Goal: Information Seeking & Learning: Learn about a topic

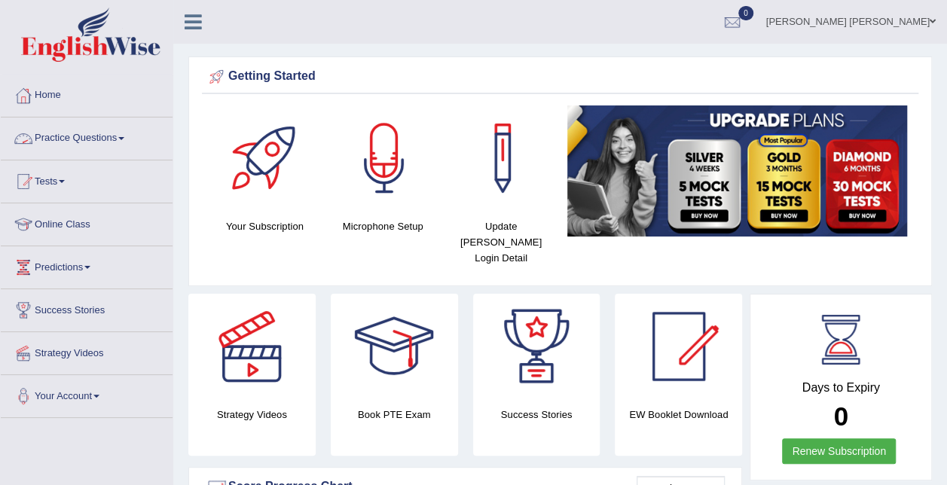
click at [88, 134] on link "Practice Questions" at bounding box center [87, 137] width 172 height 38
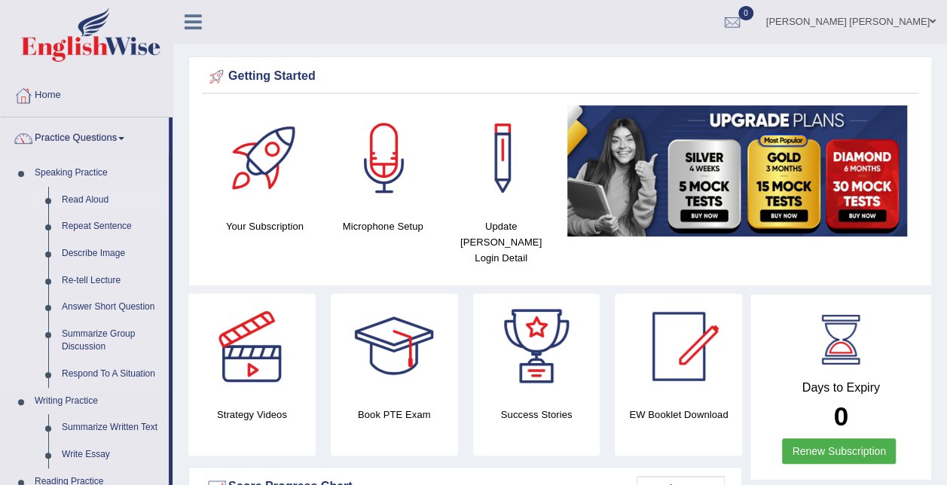
click at [101, 196] on link "Read Aloud" at bounding box center [112, 200] width 114 height 27
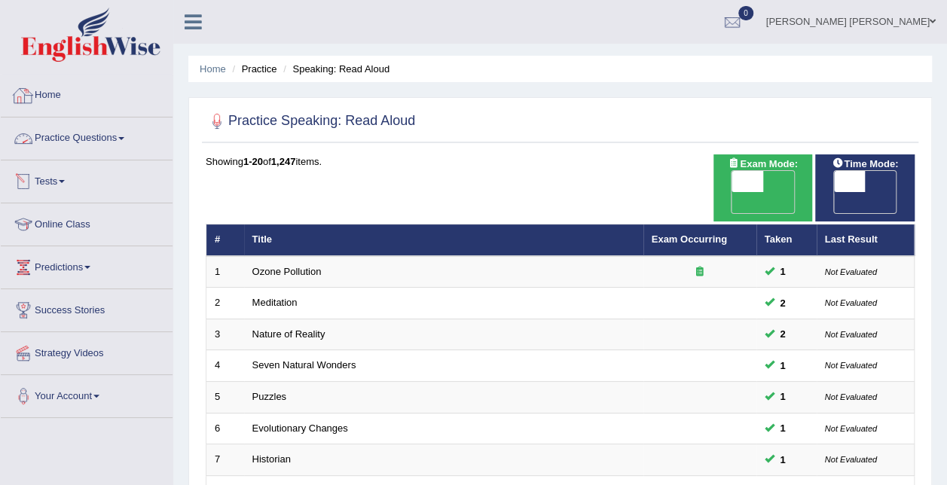
click at [81, 136] on link "Practice Questions" at bounding box center [87, 137] width 172 height 38
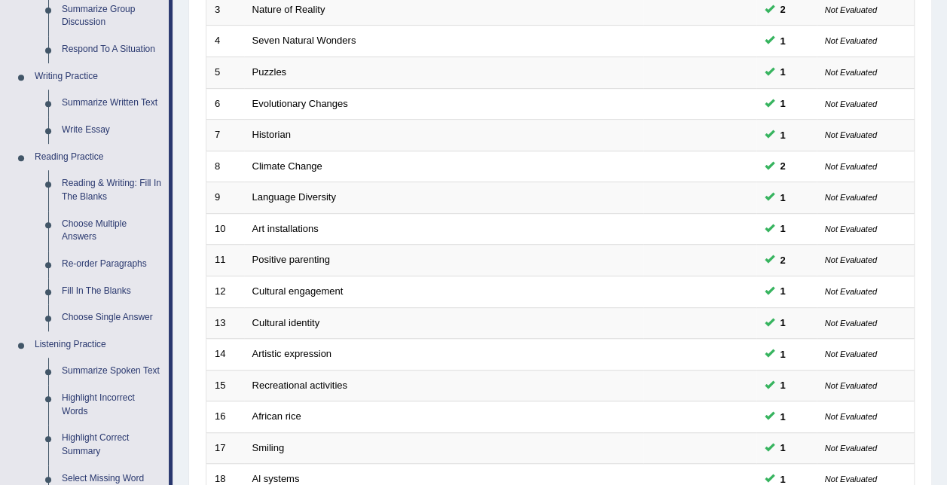
scroll to position [340, 0]
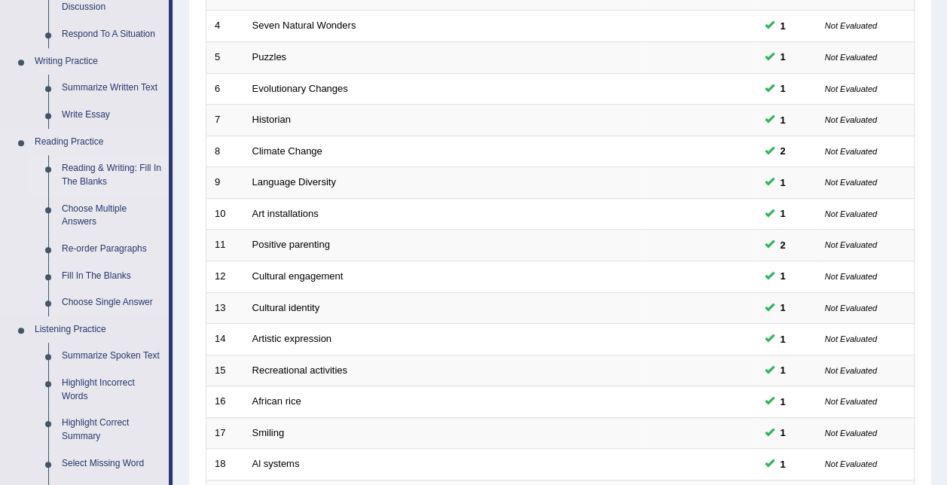
click at [110, 170] on link "Reading & Writing: Fill In The Blanks" at bounding box center [112, 175] width 114 height 40
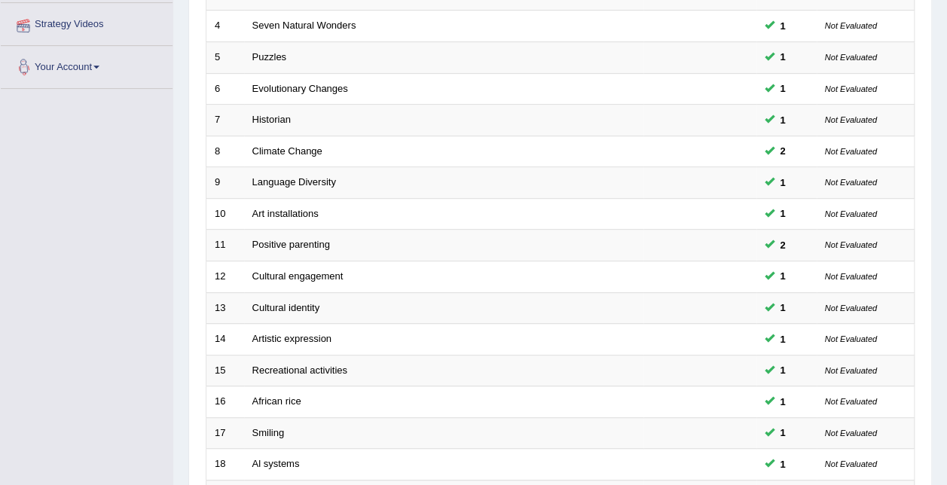
scroll to position [379, 0]
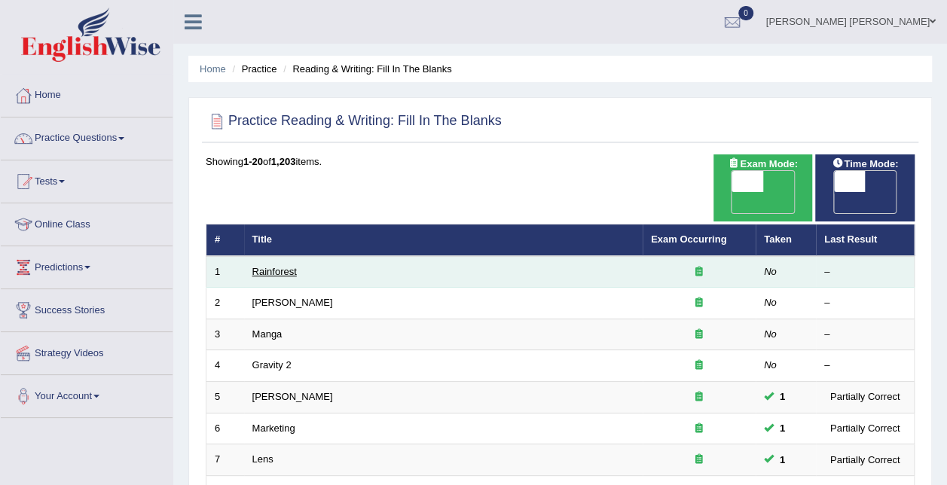
click at [276, 266] on link "Rainforest" at bounding box center [274, 271] width 44 height 11
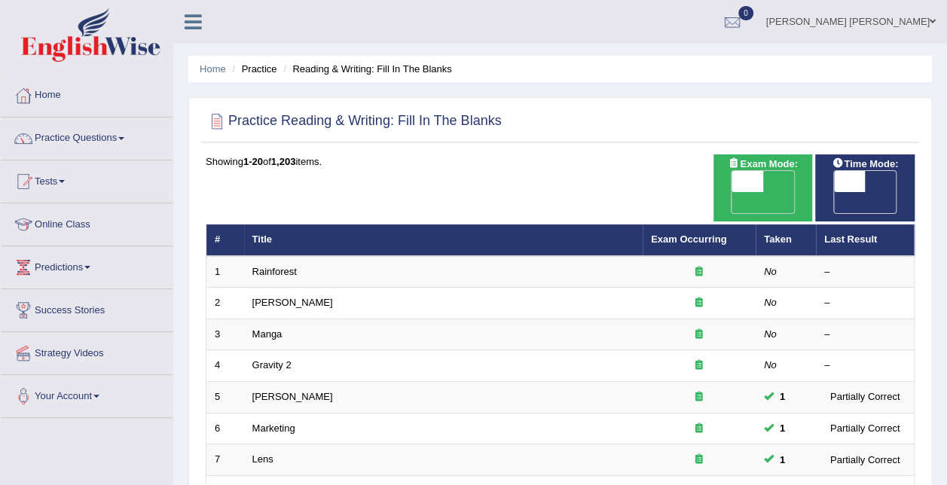
click at [834, 192] on span "OFF" at bounding box center [818, 202] width 32 height 21
checkbox input "true"
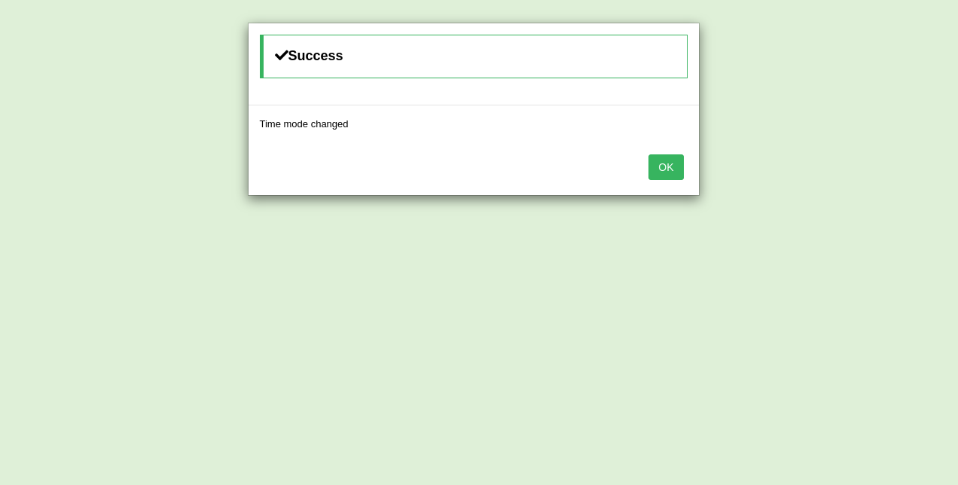
click at [673, 172] on button "OK" at bounding box center [666, 167] width 35 height 26
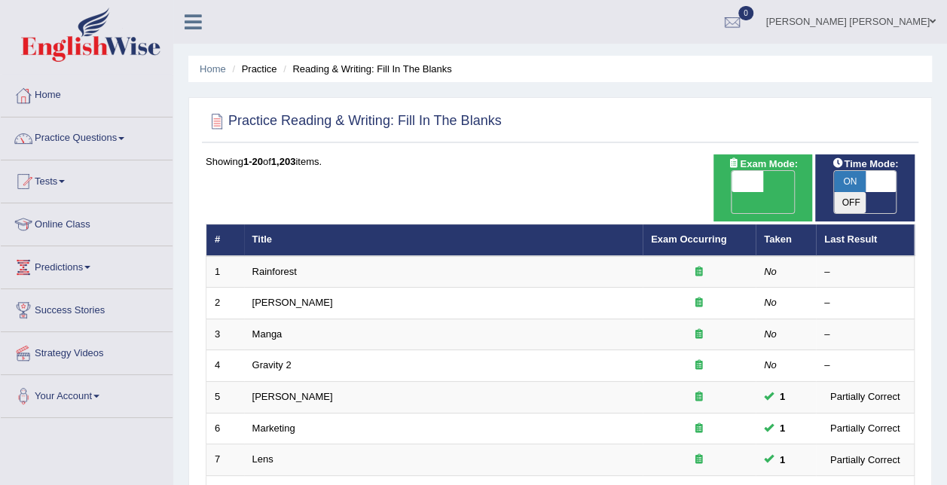
click at [760, 179] on span at bounding box center [747, 181] width 32 height 21
checkbox input "true"
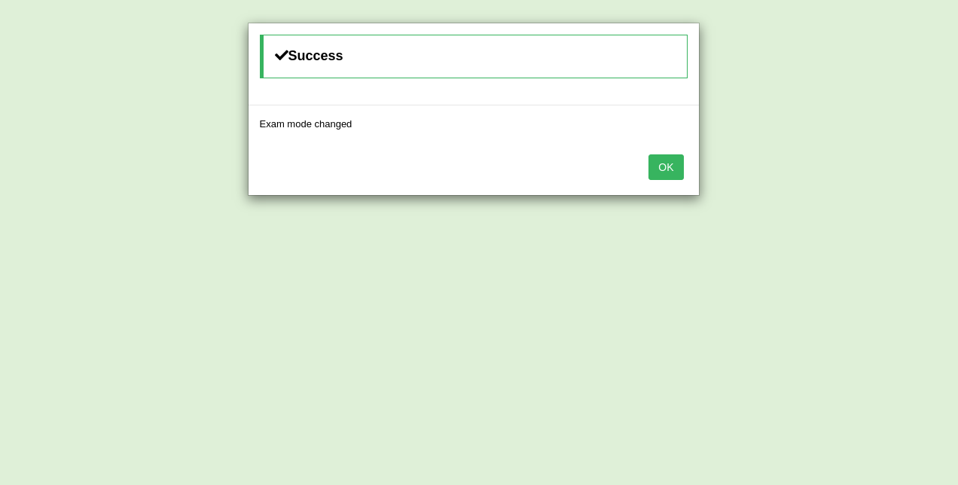
click at [670, 163] on button "OK" at bounding box center [666, 167] width 35 height 26
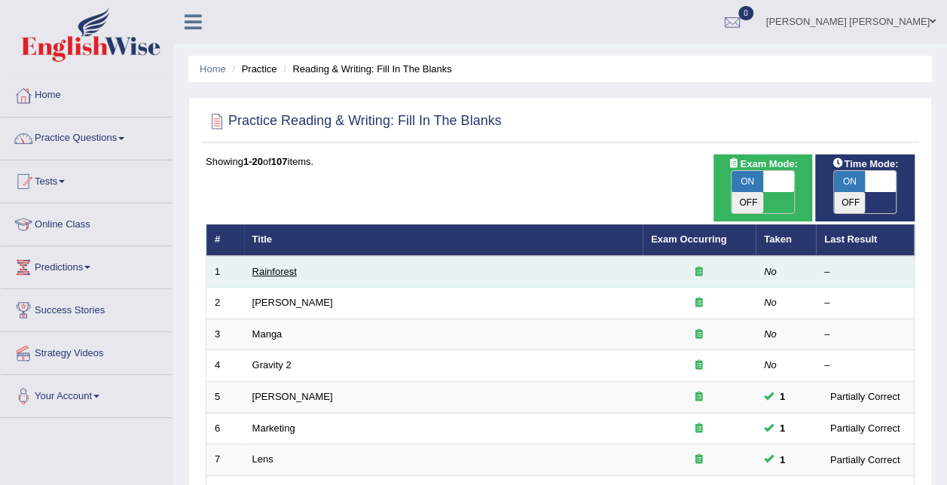
click at [261, 266] on link "Rainforest" at bounding box center [274, 271] width 44 height 11
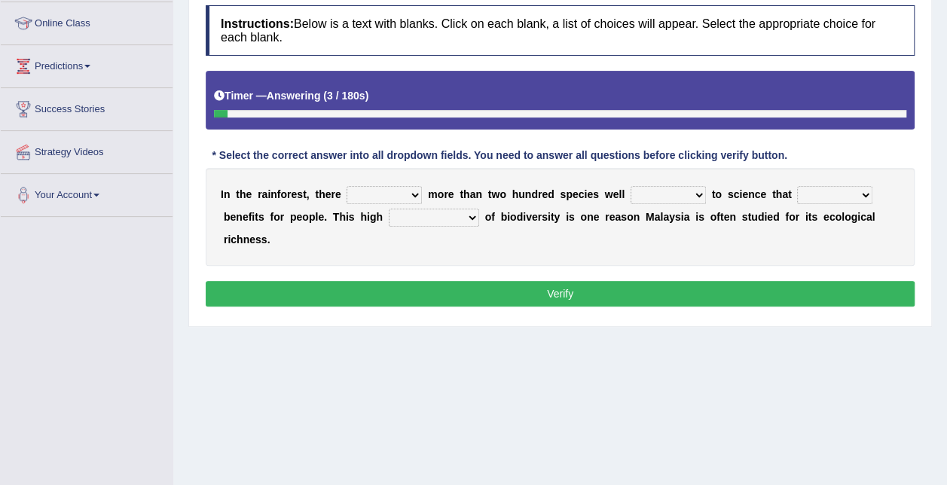
scroll to position [208, 0]
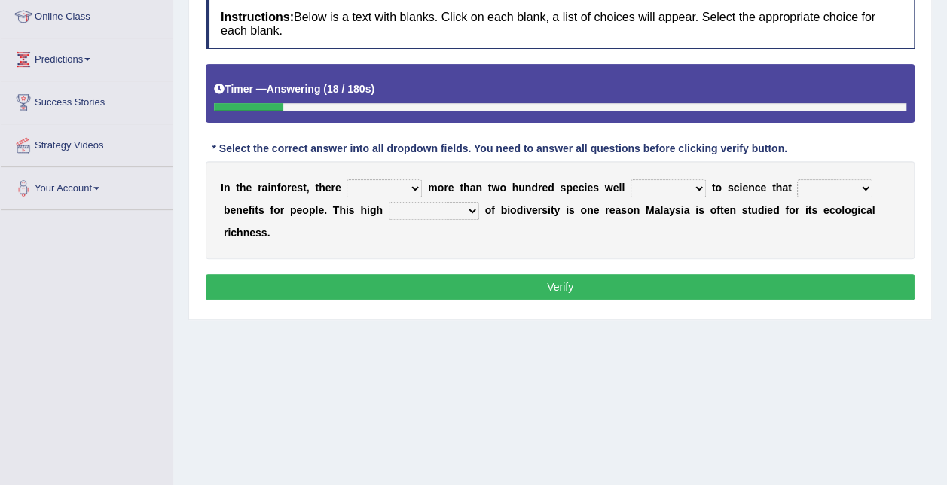
drag, startPoint x: 411, startPoint y: 187, endPoint x: 350, endPoint y: 281, distance: 112.2
click at [350, 281] on div "Instructions: Below is a text with blanks. Click on each blank, a list of choic…" at bounding box center [560, 151] width 716 height 321
click at [347, 179] on select "have can be has is" at bounding box center [384, 188] width 75 height 18
click at [406, 185] on select "have can be has is" at bounding box center [384, 188] width 75 height 18
select select "can be"
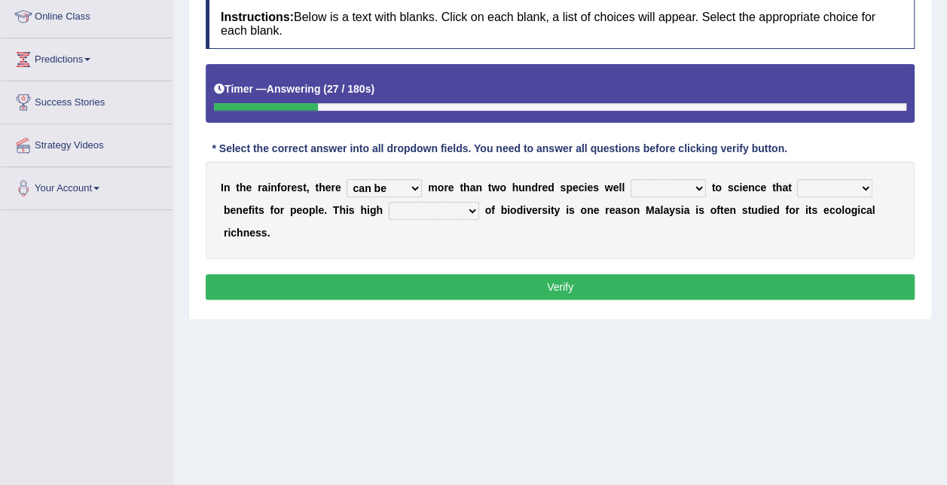
click at [347, 179] on select "have can be has is" at bounding box center [384, 188] width 75 height 18
click at [673, 184] on select "knowing known knew know" at bounding box center [667, 188] width 75 height 18
select select "known"
click at [630, 179] on select "knowing known knew know" at bounding box center [667, 188] width 75 height 18
click at [835, 182] on select "contain contained containing contains" at bounding box center [834, 188] width 75 height 18
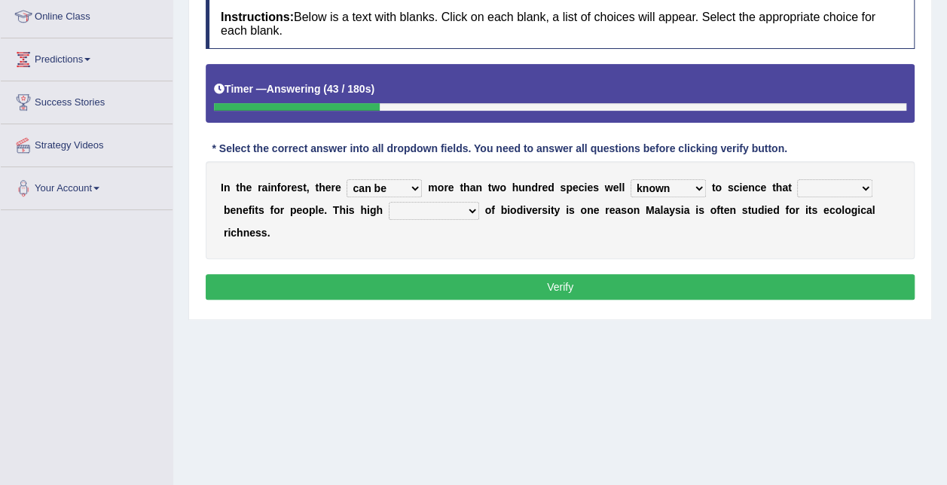
select select "contain"
click at [797, 179] on select "contain contained containing contains" at bounding box center [834, 188] width 75 height 18
click at [389, 206] on select "condensation conjunction continuity complexity" at bounding box center [434, 211] width 90 height 18
select select "complexity"
click at [389, 202] on select "condensation conjunction continuity complexity" at bounding box center [434, 211] width 90 height 18
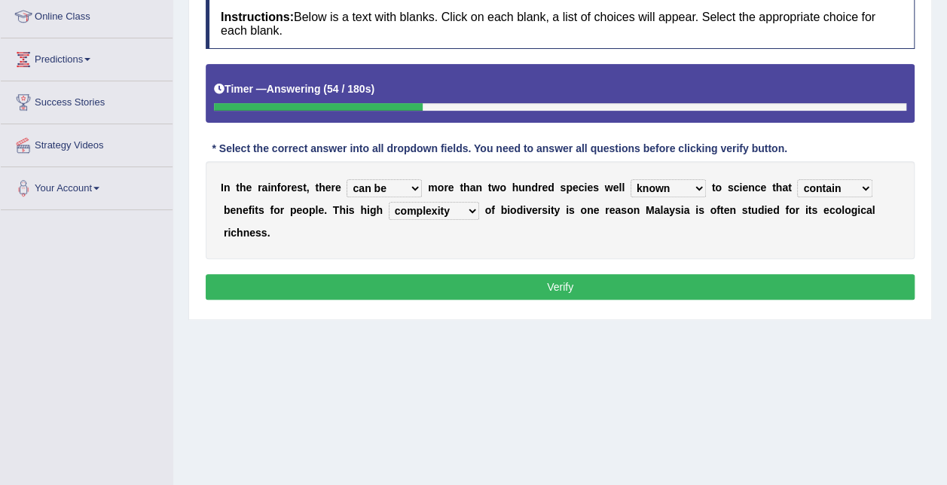
click at [521, 274] on button "Verify" at bounding box center [560, 287] width 709 height 26
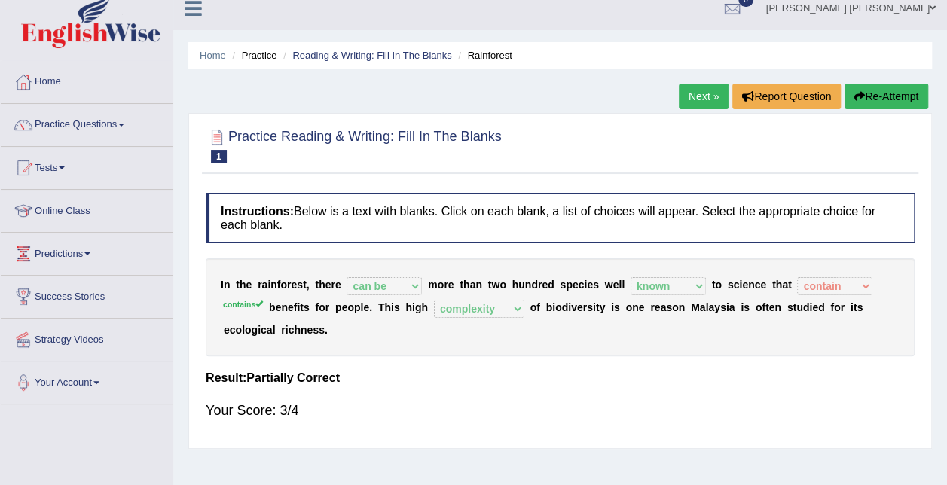
scroll to position [0, 0]
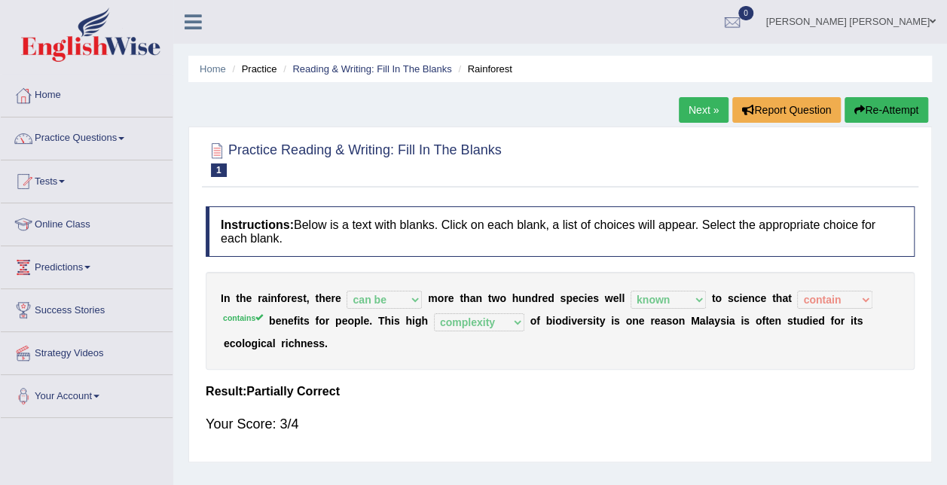
click at [701, 102] on link "Next »" at bounding box center [704, 110] width 50 height 26
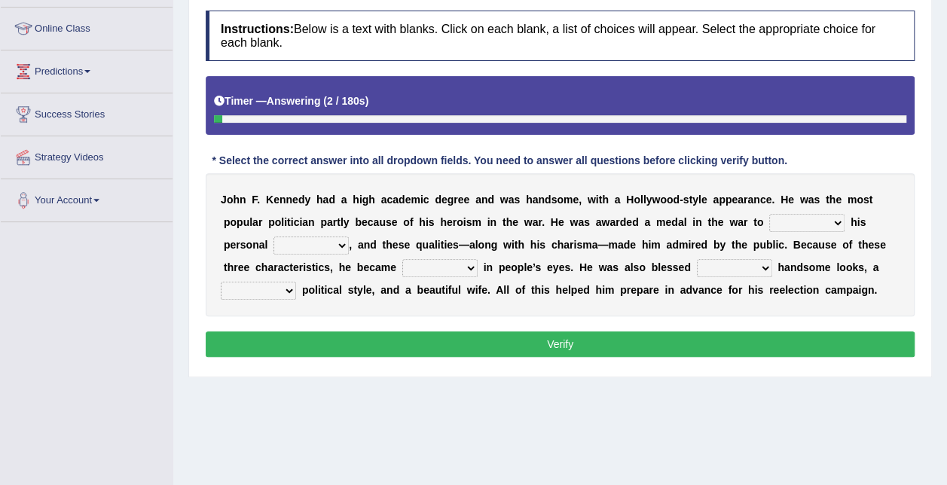
scroll to position [199, 0]
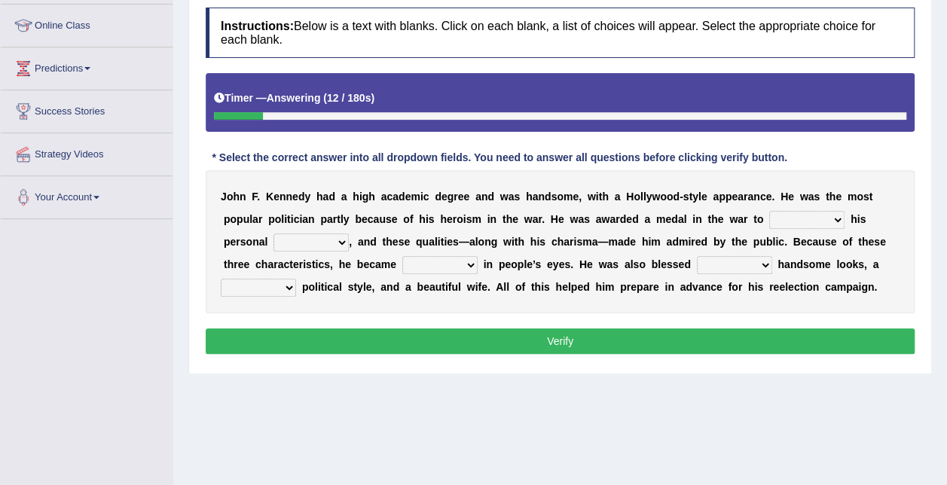
click at [769, 215] on select "prove show evidence upthrow" at bounding box center [806, 220] width 75 height 18
select select "upthrow"
click at [769, 211] on select "prove show evidence upthrow" at bounding box center [806, 220] width 75 height 18
click at [285, 243] on select "passion courage charm liking" at bounding box center [310, 243] width 75 height 18
select select "charm"
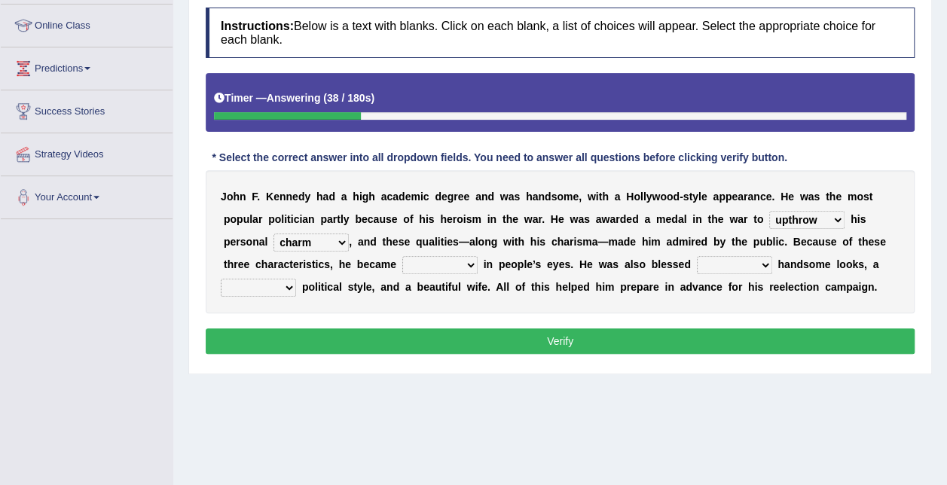
click at [273, 234] on select "passion courage charm liking" at bounding box center [310, 243] width 75 height 18
click at [429, 261] on select "iconic ironic identical impotent" at bounding box center [439, 265] width 75 height 18
select select "iconic"
click at [402, 256] on select "iconic ironic identical impotent" at bounding box center [439, 265] width 75 height 18
click at [707, 267] on select "with in upon to" at bounding box center [734, 265] width 75 height 18
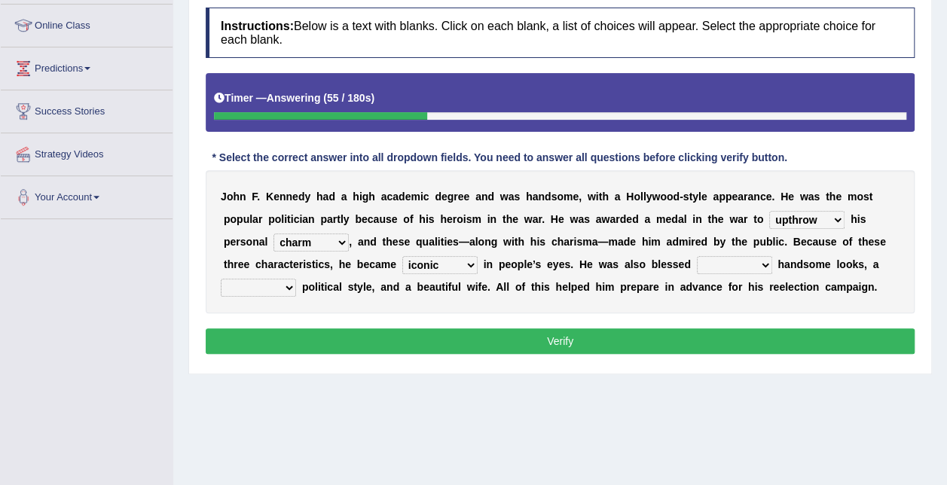
select select "with"
click at [697, 256] on select "with in upon to" at bounding box center [734, 265] width 75 height 18
click at [296, 279] on select "mending mends mended mend" at bounding box center [258, 288] width 75 height 18
select select "mending"
click at [296, 279] on select "mending mends mended mend" at bounding box center [258, 288] width 75 height 18
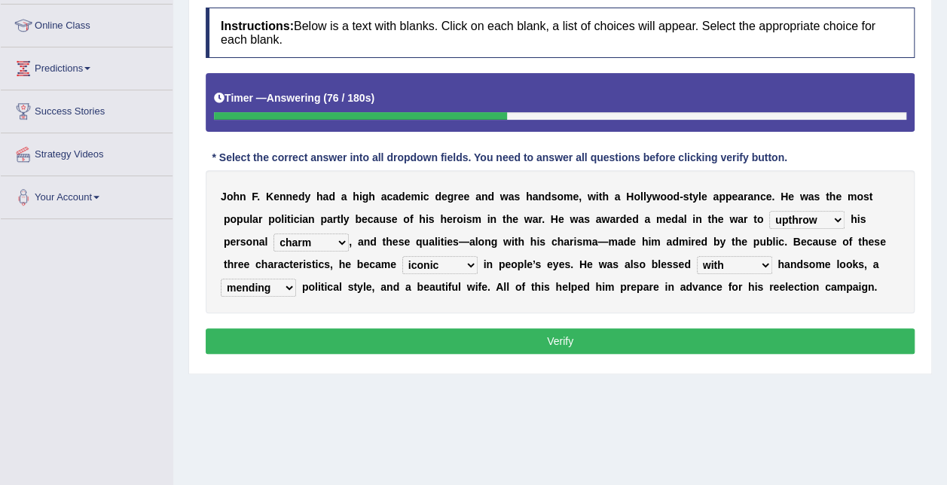
click at [470, 340] on button "Verify" at bounding box center [560, 341] width 709 height 26
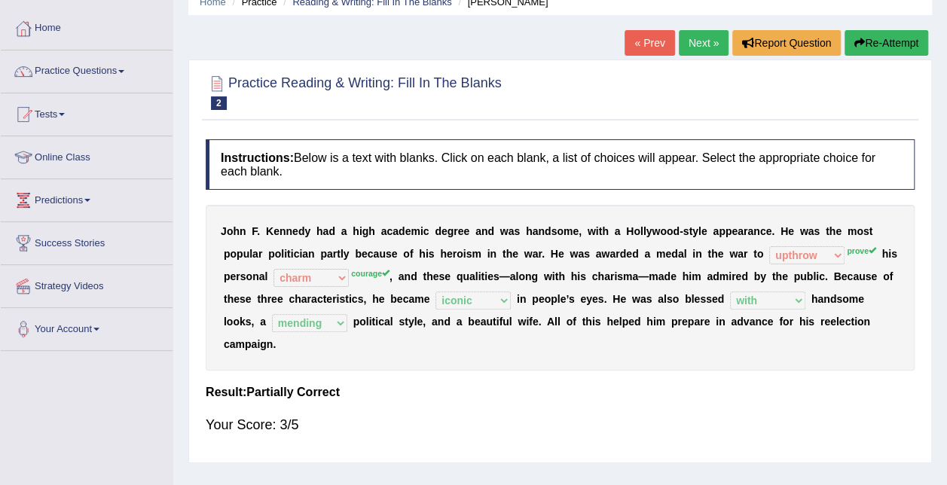
scroll to position [35, 0]
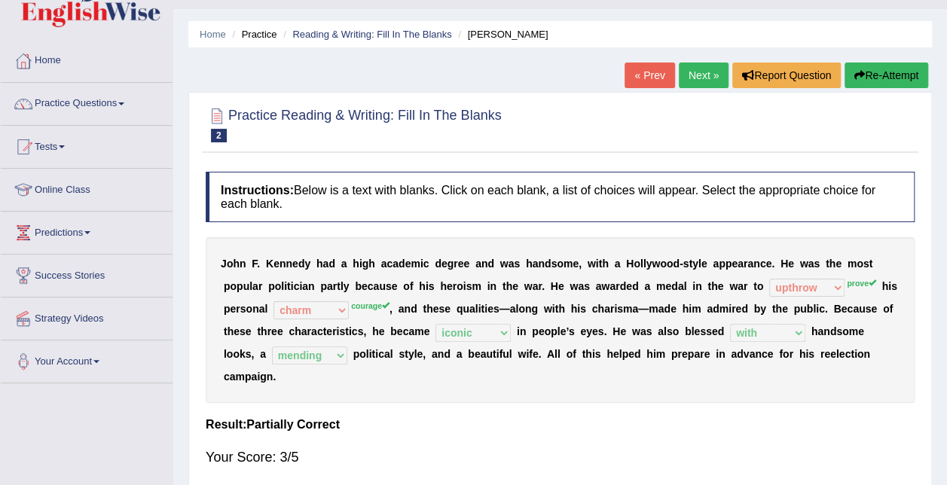
click at [692, 69] on link "Next »" at bounding box center [704, 76] width 50 height 26
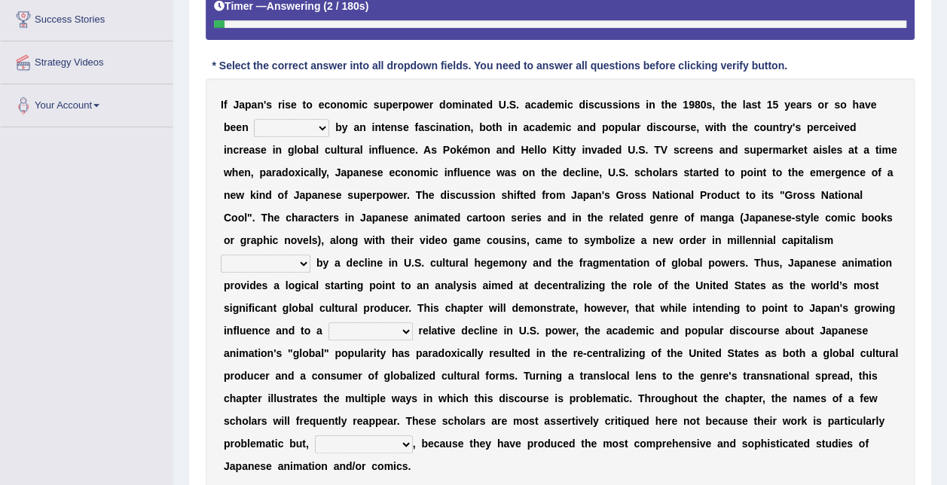
scroll to position [288, 0]
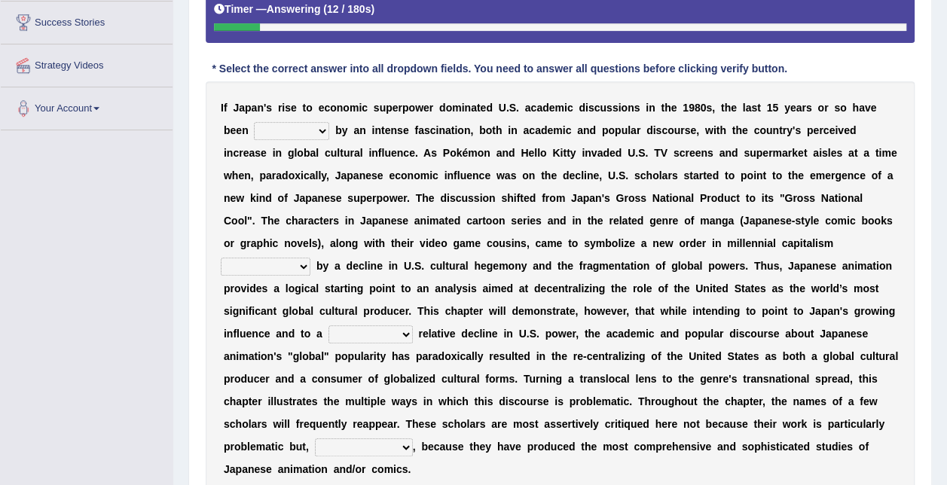
click at [292, 131] on select "marked dedicated made inspired" at bounding box center [291, 131] width 75 height 18
select select "marked"
click at [254, 122] on select "marked dedicated made inspired" at bounding box center [291, 131] width 75 height 18
click at [310, 258] on select "pocessed characterized opposed tangled" at bounding box center [266, 267] width 90 height 18
select select "characterized"
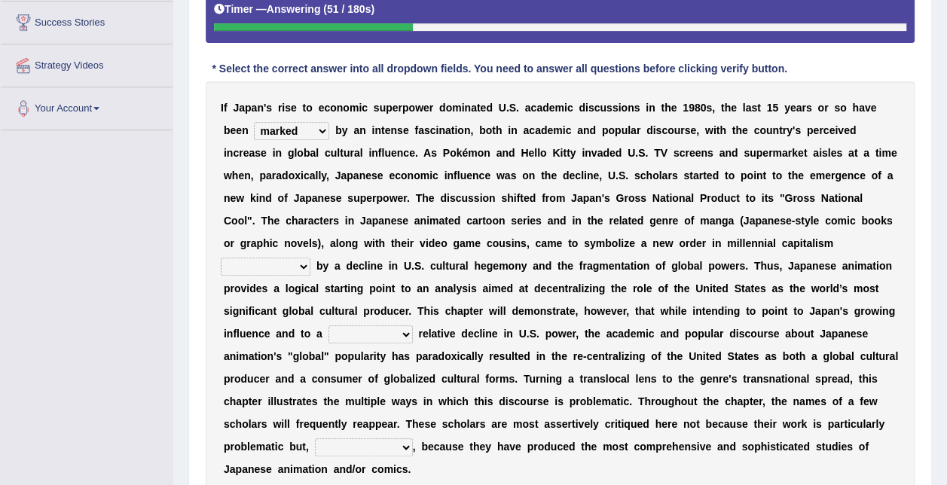
click at [310, 258] on select "pocessed characterized opposed tangled" at bounding box center [266, 267] width 90 height 18
click at [413, 325] on select "concomitant discrete proportional legitimate" at bounding box center [370, 334] width 84 height 18
select select "discrete"
click at [413, 325] on select "concomitant discrete proportional legitimate" at bounding box center [370, 334] width 84 height 18
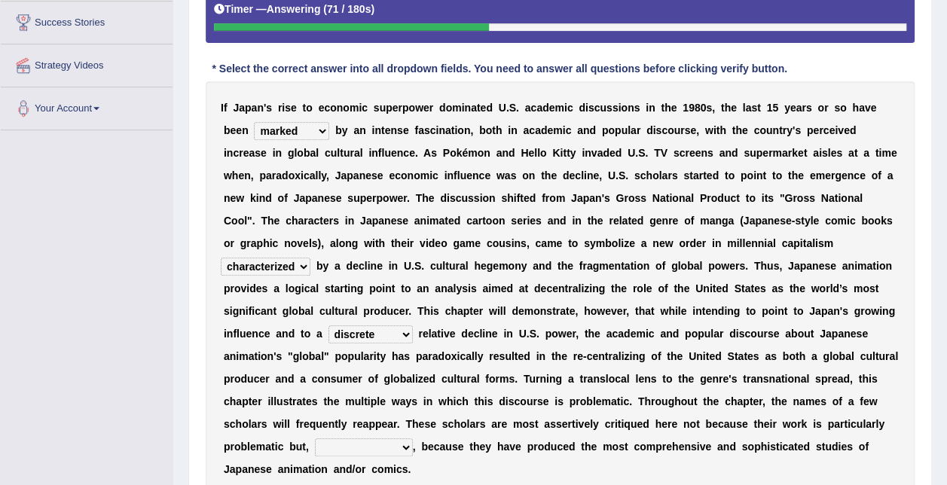
click at [567, 350] on b "e" at bounding box center [564, 356] width 6 height 12
click at [413, 438] on select "however on the contrary in addition on the whole" at bounding box center [364, 447] width 98 height 18
select select "in addition"
click at [409, 438] on select "however on the contrary in addition on the whole" at bounding box center [364, 447] width 98 height 18
click at [413, 438] on select "however on the contrary in addition on the whole" at bounding box center [364, 447] width 98 height 18
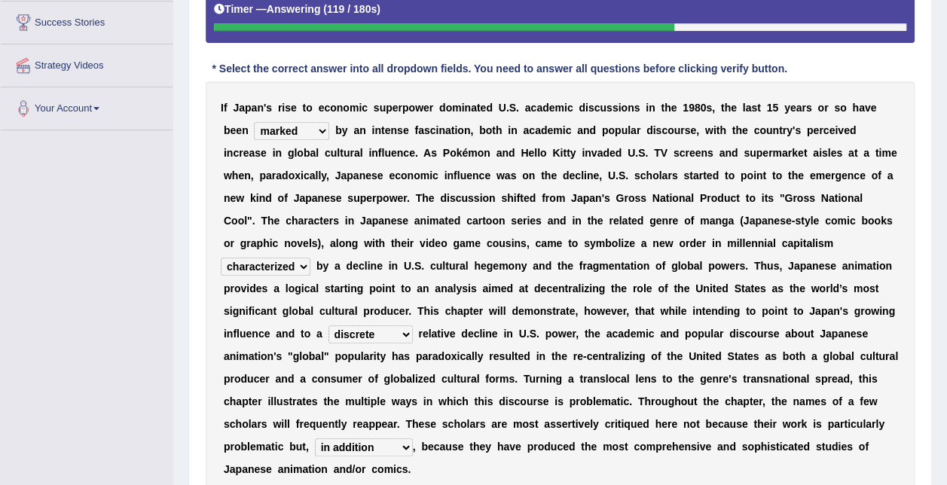
click at [413, 438] on select "however on the contrary in addition on the whole" at bounding box center [364, 447] width 98 height 18
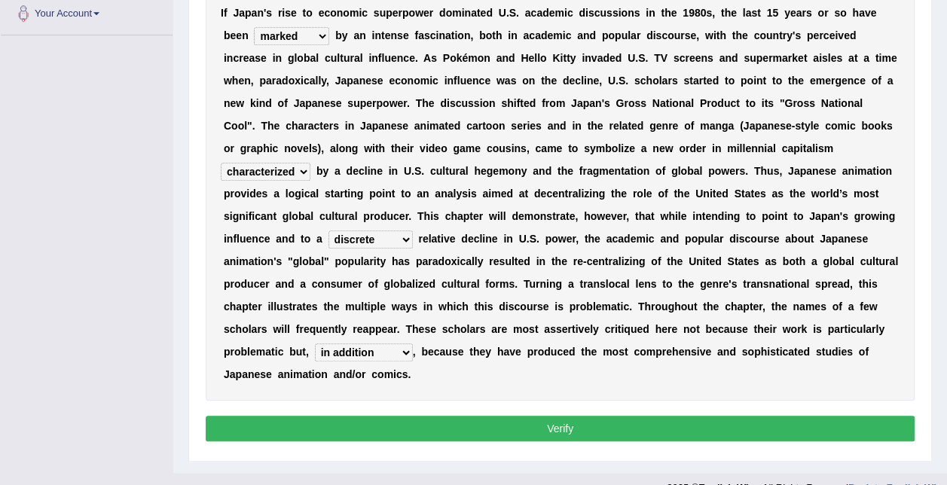
click at [652, 416] on button "Verify" at bounding box center [560, 429] width 709 height 26
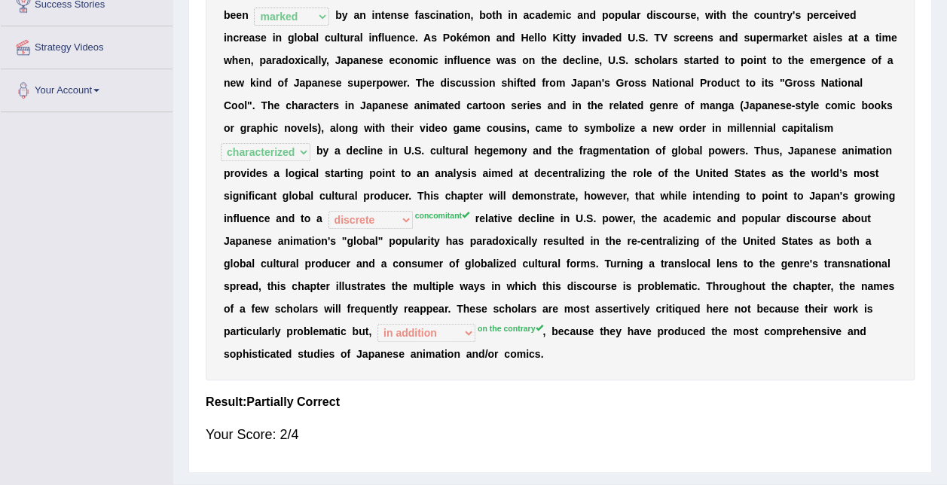
click at [821, 395] on h4 "Result:" at bounding box center [560, 402] width 709 height 14
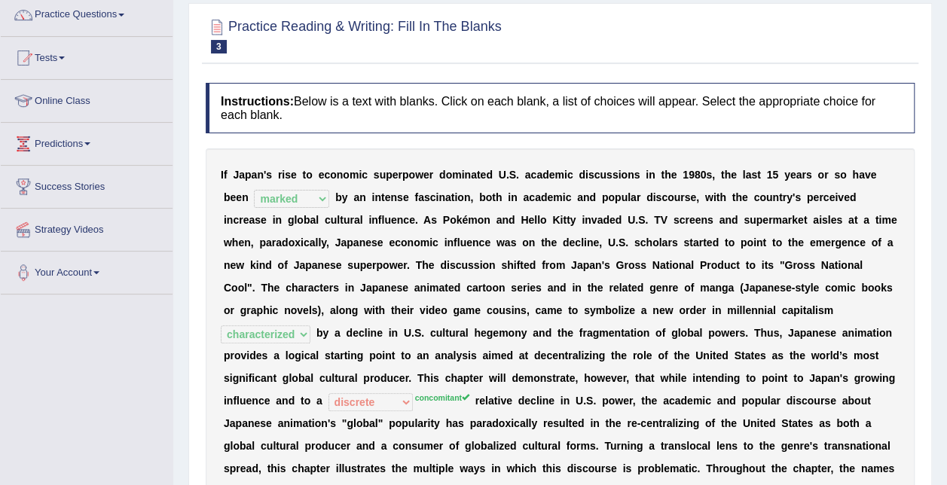
scroll to position [0, 0]
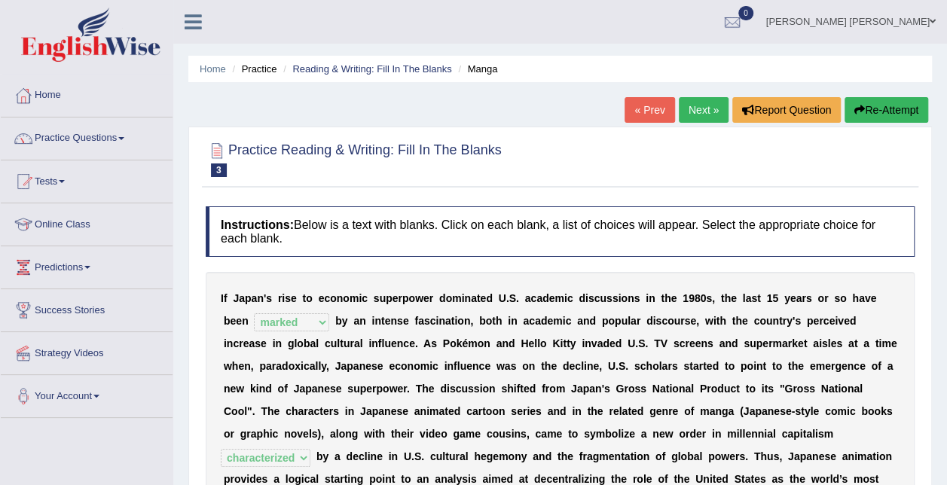
click at [707, 104] on link "Next »" at bounding box center [704, 110] width 50 height 26
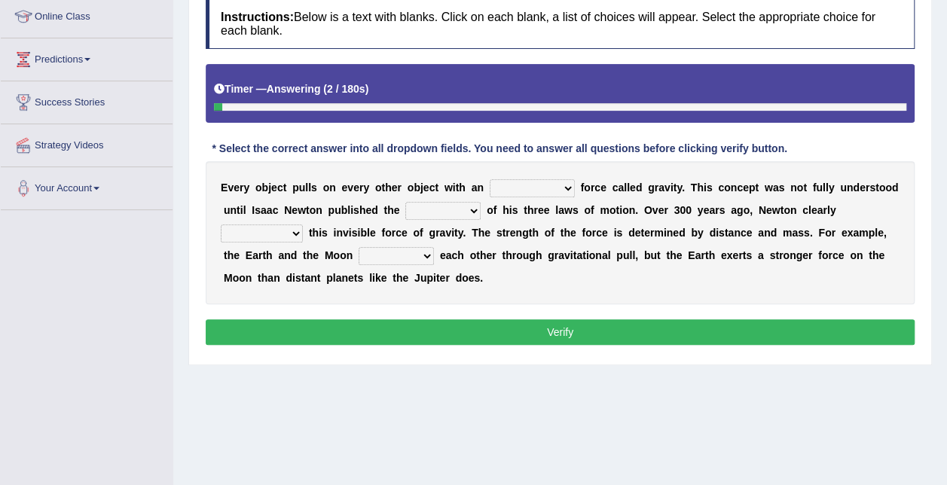
scroll to position [211, 0]
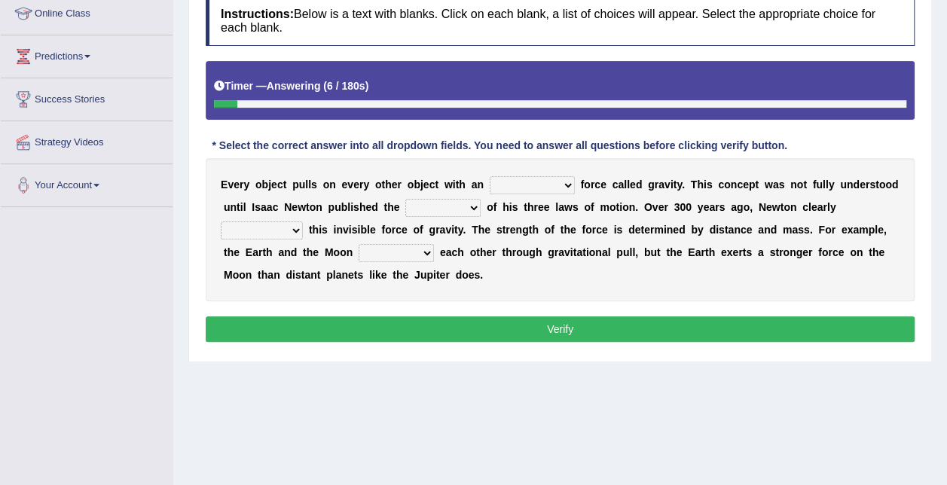
click at [532, 179] on select "invisible unknown unbelievable inconsistent" at bounding box center [532, 185] width 85 height 18
select select "invisible"
click at [490, 176] on select "invisible unknown unbelievable inconsistent" at bounding box center [532, 185] width 85 height 18
click at [429, 206] on select "concept theory method argument" at bounding box center [442, 208] width 75 height 18
click at [405, 199] on select "concept theory method argument" at bounding box center [442, 208] width 75 height 18
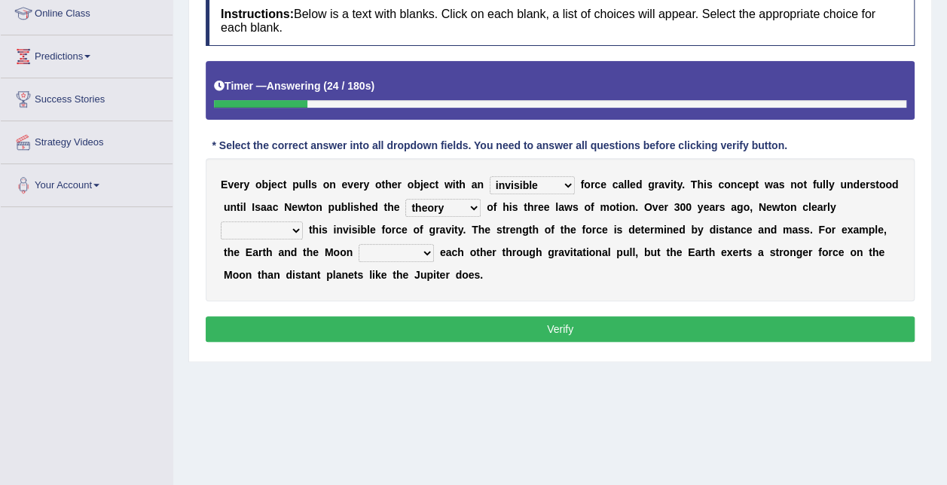
click at [425, 203] on select "concept theory method argument" at bounding box center [442, 208] width 75 height 18
select select "concept"
click at [405, 199] on select "concept theory method argument" at bounding box center [442, 208] width 75 height 18
click at [303, 221] on select "explained undermined overturned realized" at bounding box center [262, 230] width 82 height 18
select select "explained"
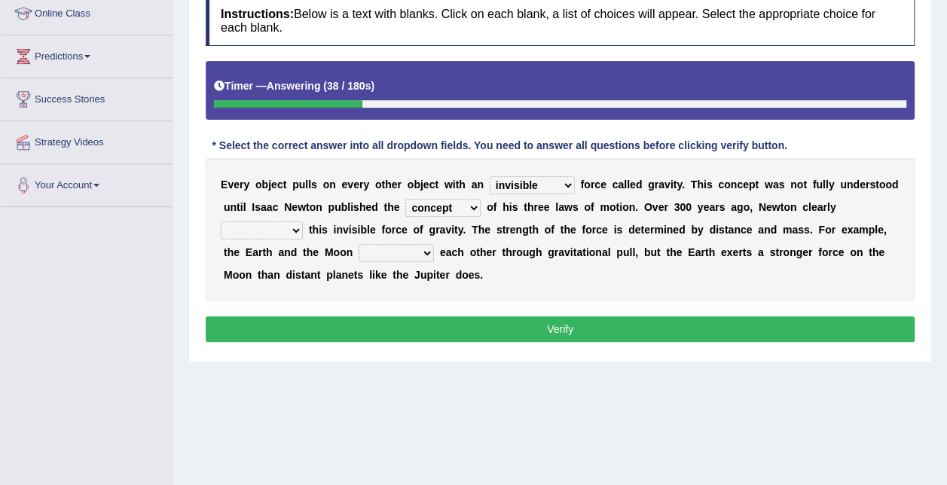
click at [303, 221] on select "explained undermined overturned realized" at bounding box center [262, 230] width 82 height 18
click at [359, 248] on select "affect spin evade span" at bounding box center [396, 253] width 75 height 18
select select "affect"
click at [359, 244] on select "affect spin evade span" at bounding box center [396, 253] width 75 height 18
click at [350, 328] on button "Verify" at bounding box center [560, 329] width 709 height 26
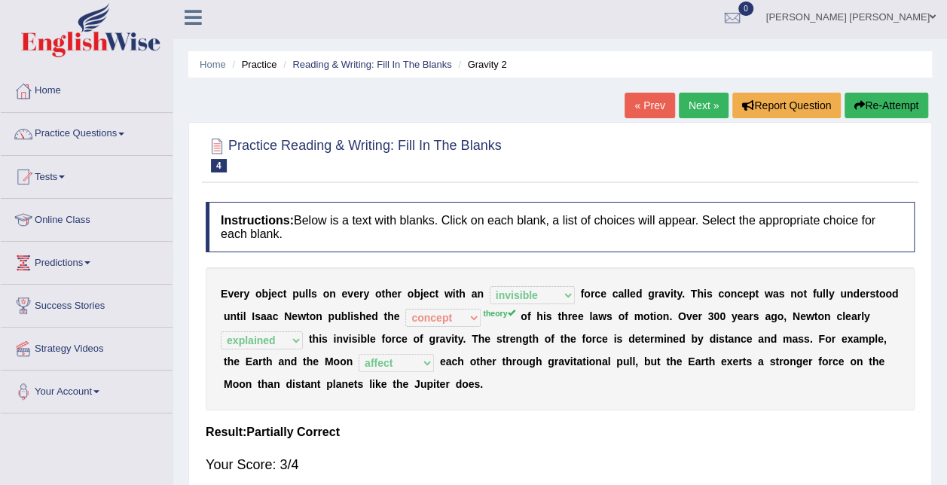
scroll to position [2, 0]
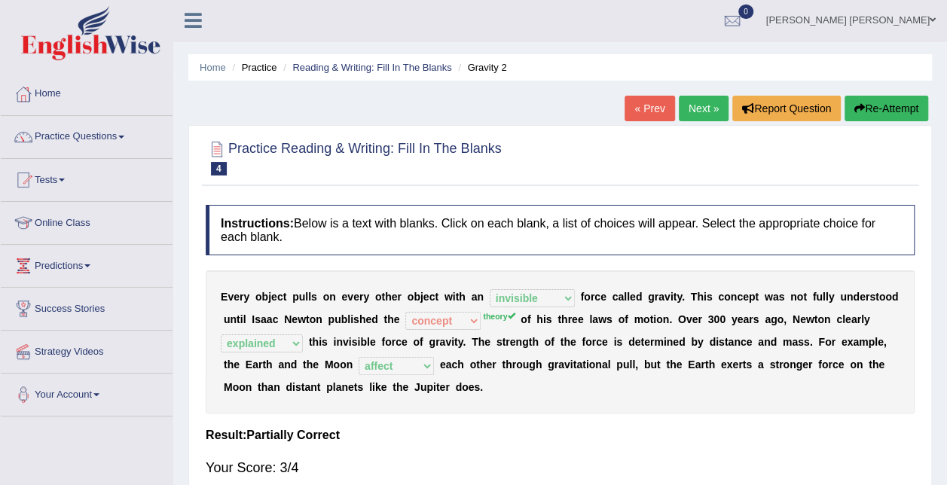
click at [704, 108] on link "Next »" at bounding box center [704, 109] width 50 height 26
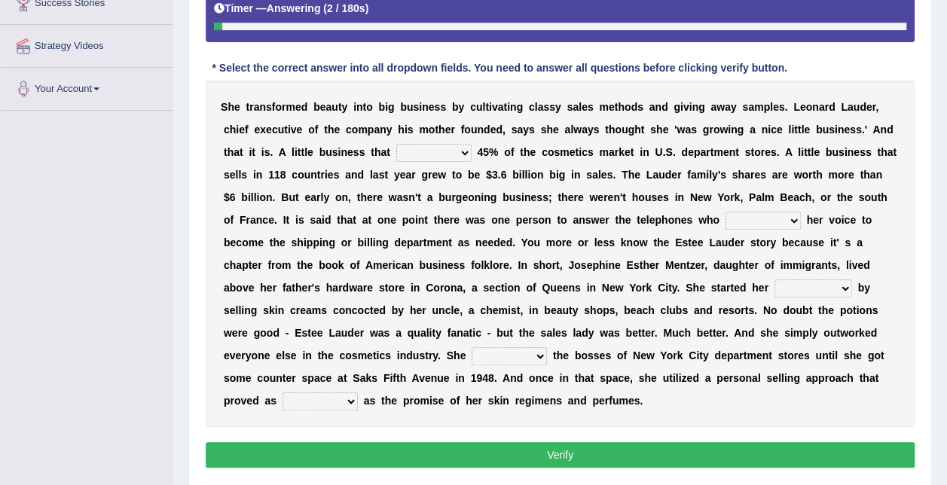
scroll to position [308, 0]
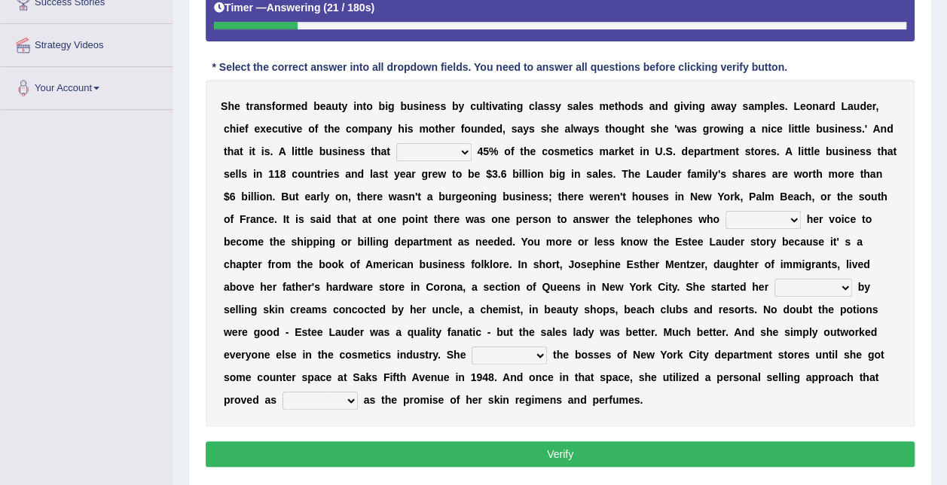
click at [396, 149] on select "has controls makes maintains" at bounding box center [433, 152] width 75 height 18
click at [396, 143] on select "has controls makes maintains" at bounding box center [433, 152] width 75 height 18
click at [396, 149] on select "has controls makes maintains" at bounding box center [433, 152] width 75 height 18
select select "makes"
click at [396, 143] on select "has controls makes maintains" at bounding box center [433, 152] width 75 height 18
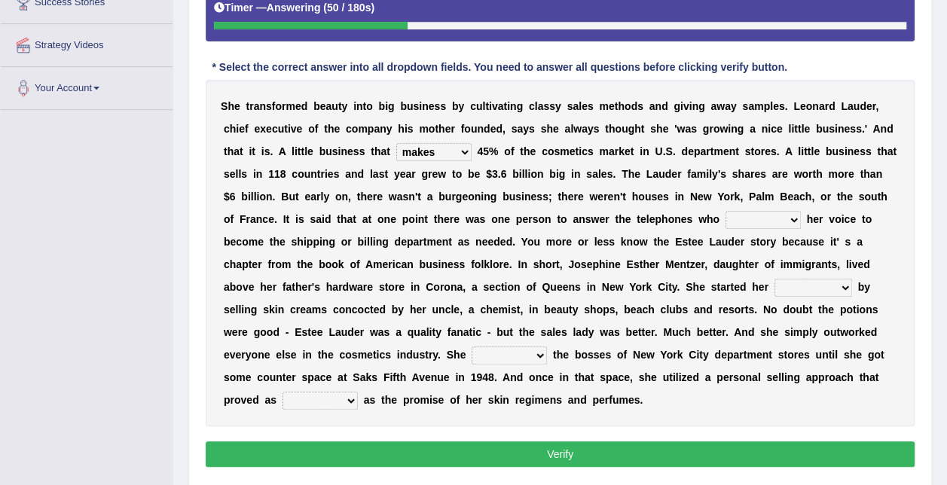
click at [725, 218] on select "switched changed raised used" at bounding box center [762, 220] width 75 height 18
select select "switched"
click at [725, 211] on select "switched changed raised used" at bounding box center [762, 220] width 75 height 18
click at [774, 285] on select "job institute companion enterprise" at bounding box center [813, 288] width 78 height 18
select select "enterprise"
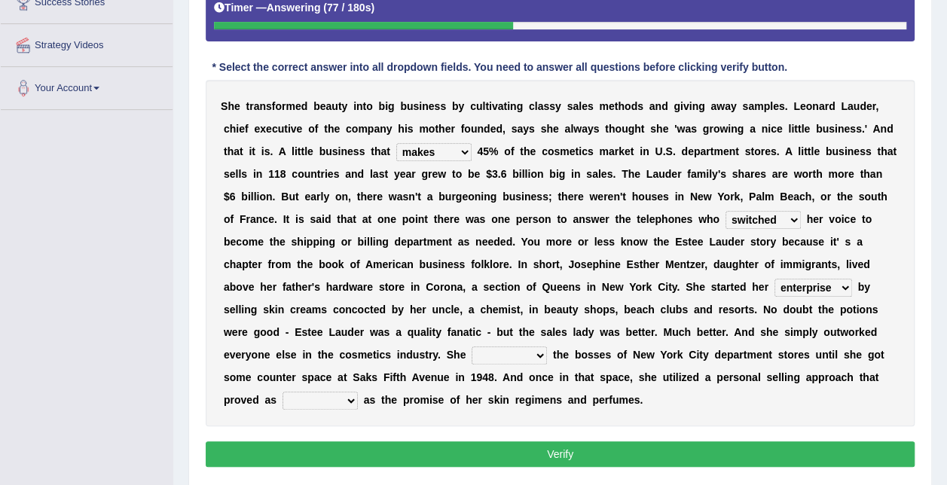
click at [774, 279] on select "job institute companion enterprise" at bounding box center [813, 288] width 78 height 18
click at [547, 347] on select "stated bridged stalked heaved" at bounding box center [509, 356] width 75 height 18
select select "bridged"
click at [547, 347] on select "stated bridged stalked heaved" at bounding box center [509, 356] width 75 height 18
click at [358, 392] on select "potent ruthless potential expensive" at bounding box center [319, 401] width 75 height 18
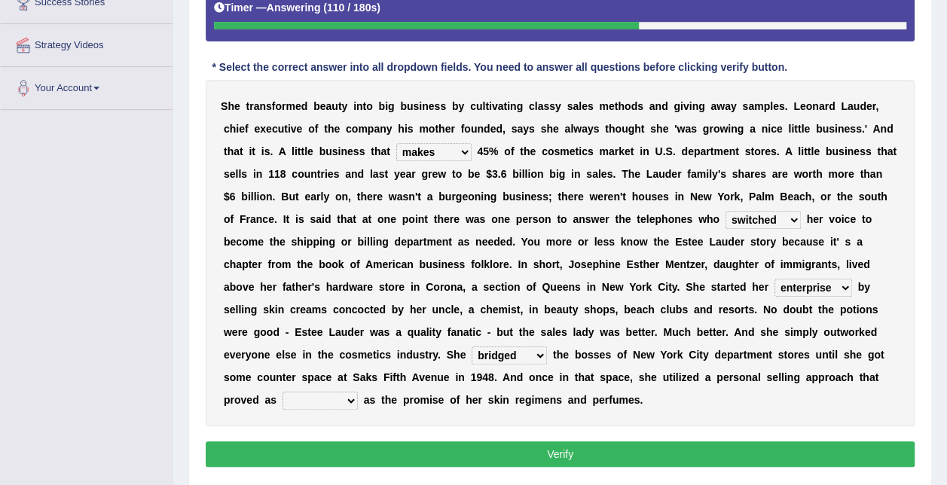
select select "potential"
click at [358, 392] on select "potent ruthless potential expensive" at bounding box center [319, 401] width 75 height 18
click at [512, 441] on button "Verify" at bounding box center [560, 454] width 709 height 26
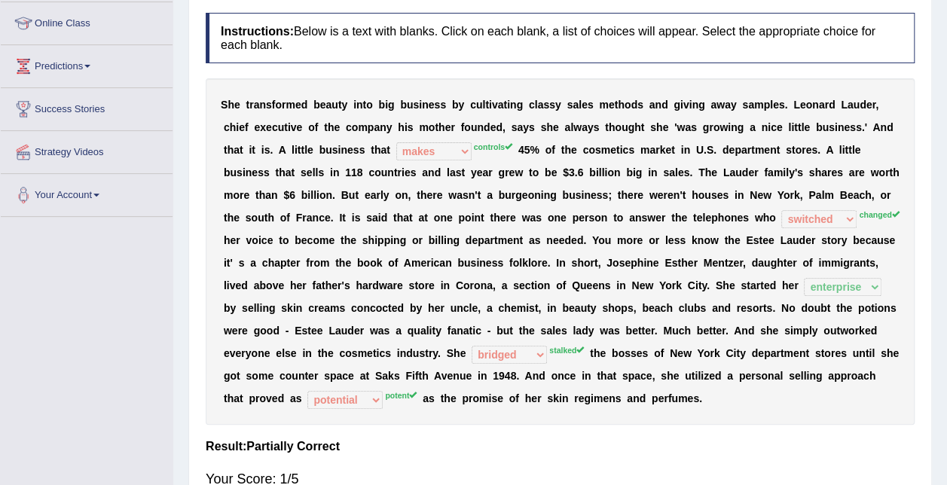
scroll to position [0, 0]
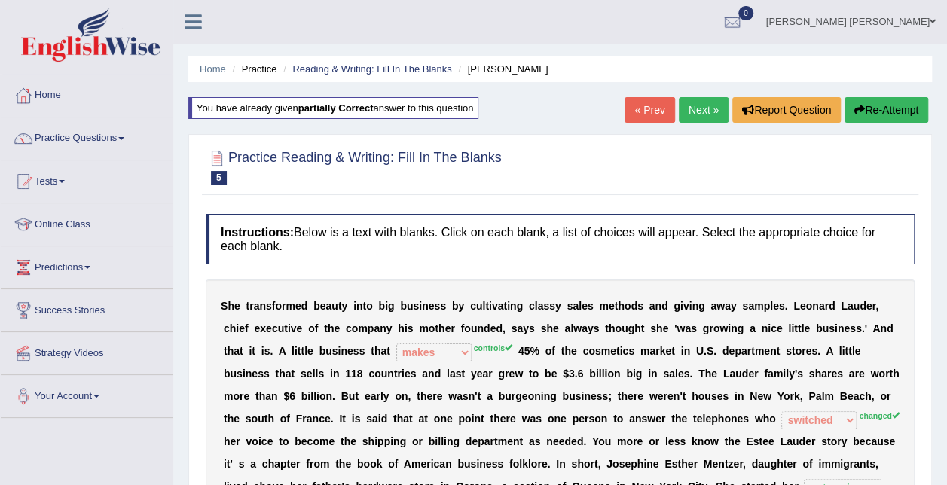
click at [704, 113] on link "Next »" at bounding box center [704, 110] width 50 height 26
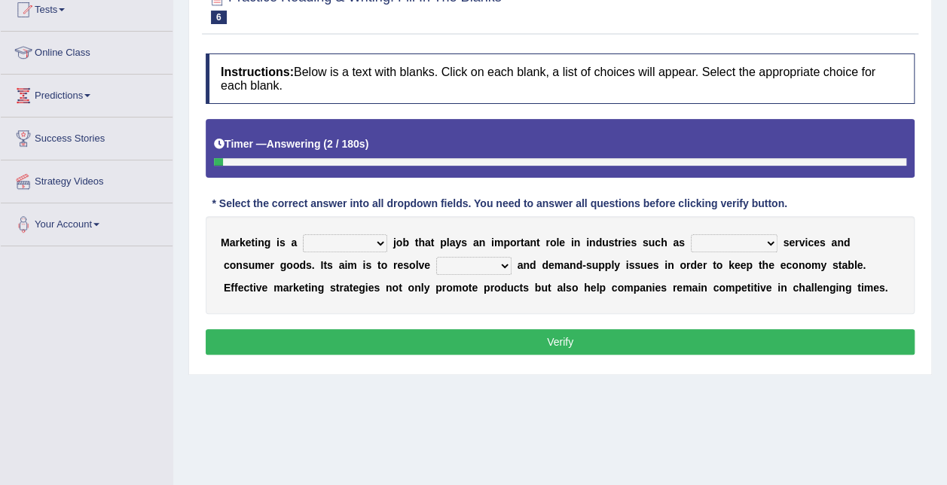
scroll to position [173, 0]
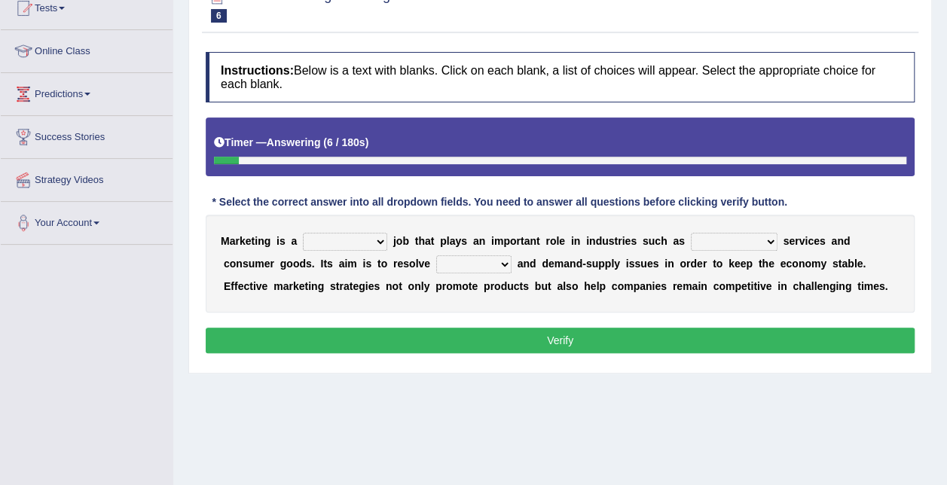
click at [357, 235] on select "professional flexible parochial descriptive" at bounding box center [345, 242] width 84 height 18
click at [728, 237] on select "civil financial conventional foremost" at bounding box center [734, 242] width 87 height 18
select select "conventional"
click at [691, 233] on select "civil financial conventional foremost" at bounding box center [734, 242] width 87 height 18
click at [368, 237] on select "professional flexible parochial descriptive" at bounding box center [345, 242] width 84 height 18
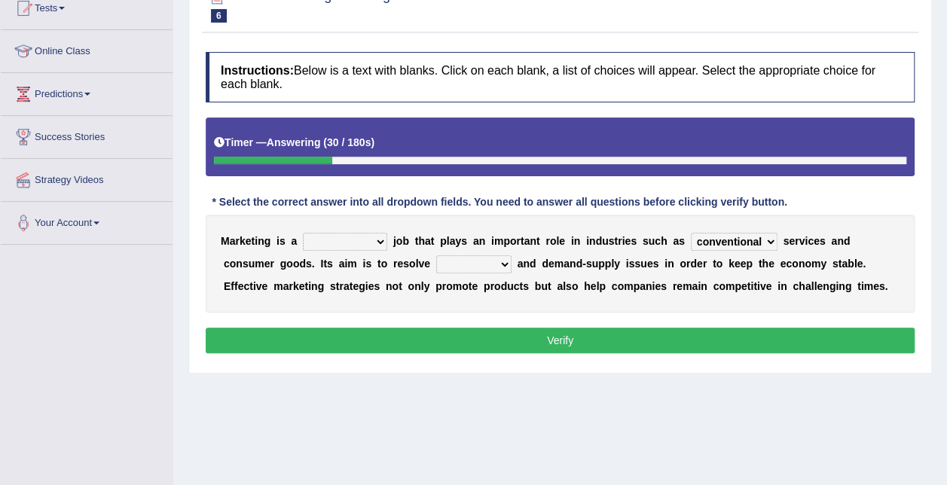
select select "professional"
click at [303, 233] on select "professional flexible parochial descriptive" at bounding box center [345, 242] width 84 height 18
click at [437, 260] on select "imbalance excess symmetry budget" at bounding box center [473, 264] width 75 height 18
select select "imbalance"
click at [436, 255] on select "imbalance excess symmetry budget" at bounding box center [473, 264] width 75 height 18
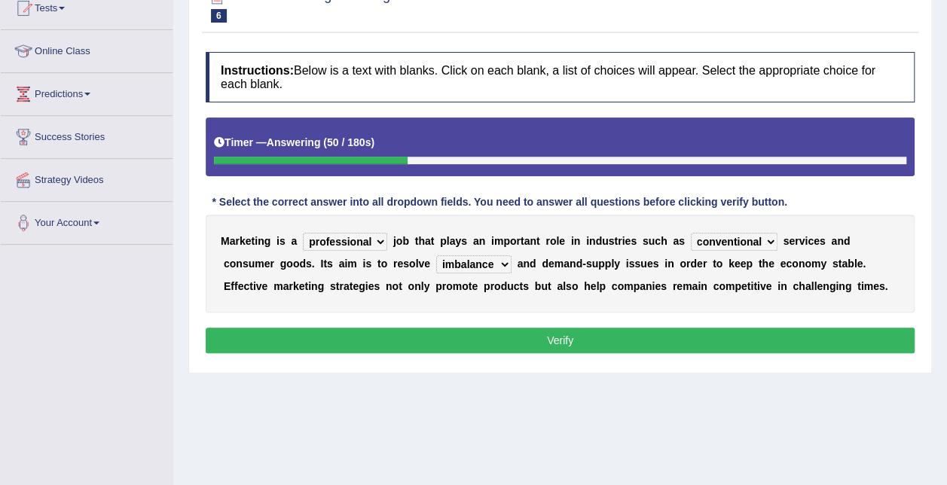
click at [453, 345] on button "Verify" at bounding box center [560, 341] width 709 height 26
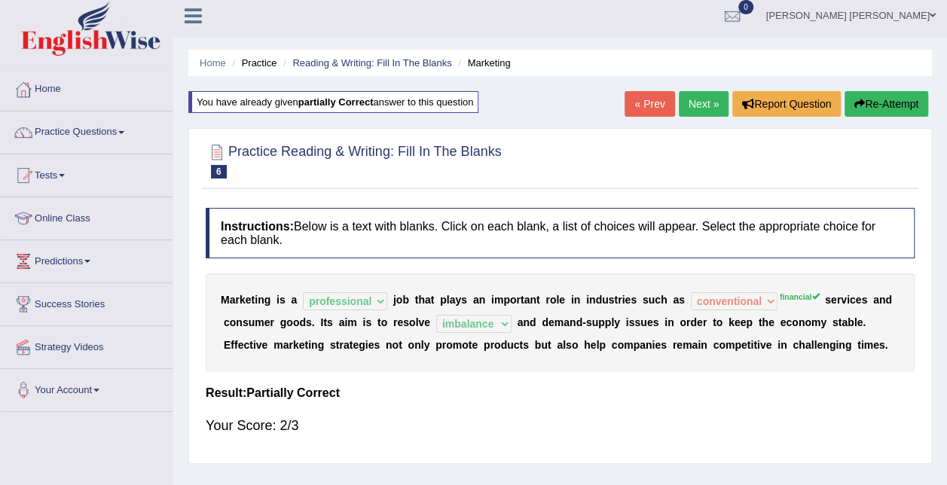
scroll to position [0, 0]
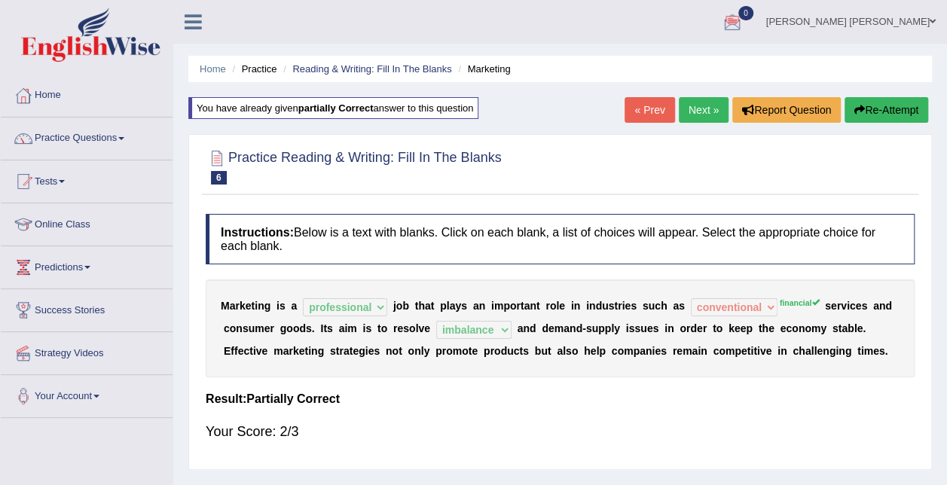
click at [713, 102] on link "Next »" at bounding box center [704, 110] width 50 height 26
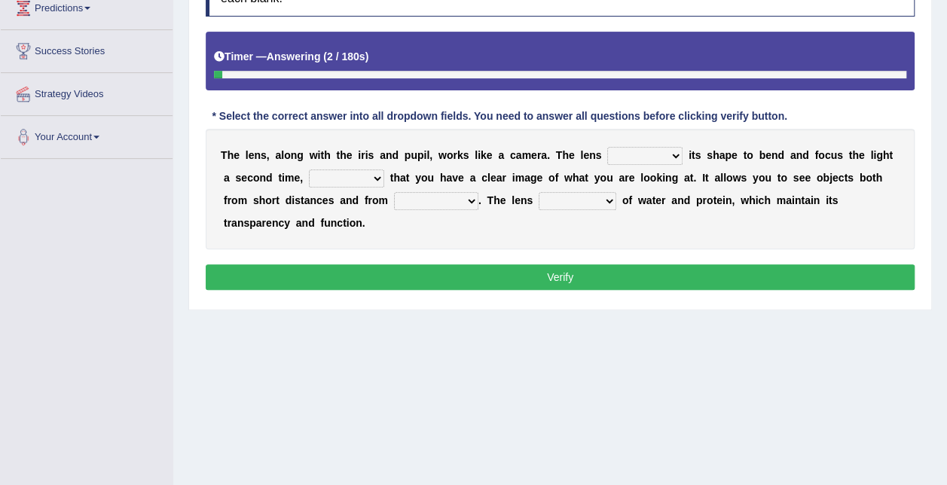
scroll to position [259, 0]
click at [634, 149] on select "adjusts shows selects presents" at bounding box center [644, 156] width 75 height 18
select select "adjusts"
click at [607, 147] on select "adjusts shows selects presents" at bounding box center [644, 156] width 75 height 18
click at [347, 172] on select "ensures to ensure ensure ensured" at bounding box center [346, 178] width 75 height 18
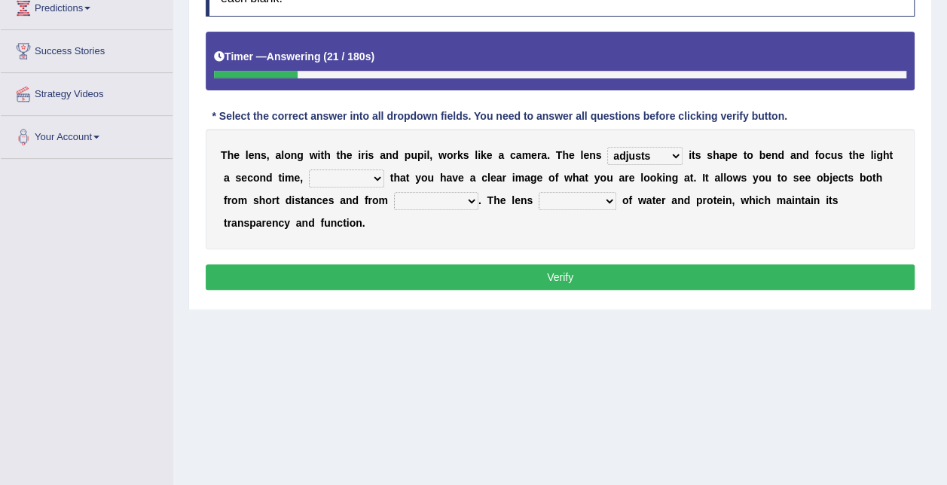
select select "to ensure"
click at [309, 169] on select "ensures to ensure ensure ensured" at bounding box center [346, 178] width 75 height 18
click at [394, 203] on select "far away in between further apart all along" at bounding box center [436, 201] width 84 height 18
select select "far away"
click at [394, 192] on select "far away in between further apart all along" at bounding box center [436, 201] width 84 height 18
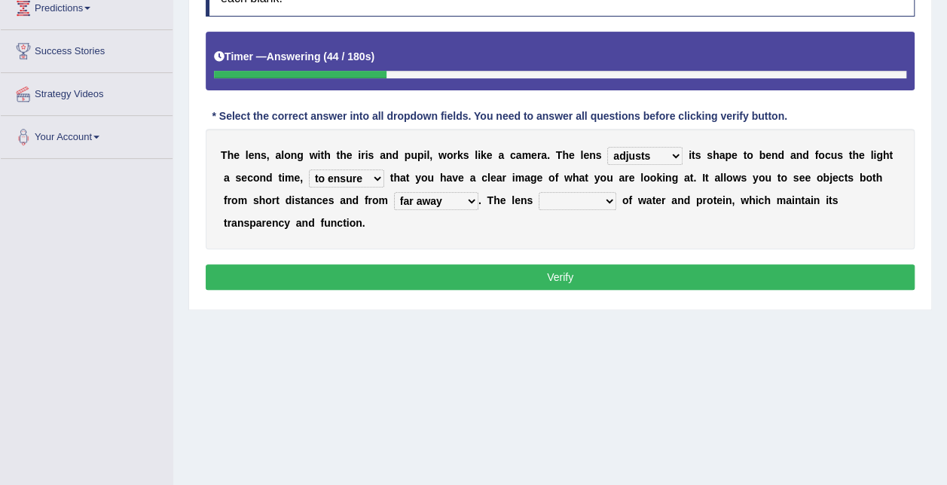
click at [539, 193] on select "constitutes comprises composes consists" at bounding box center [578, 201] width 78 height 18
select select "consists"
click at [539, 192] on select "constitutes comprises composes consists" at bounding box center [578, 201] width 78 height 18
click at [520, 264] on button "Verify" at bounding box center [560, 277] width 709 height 26
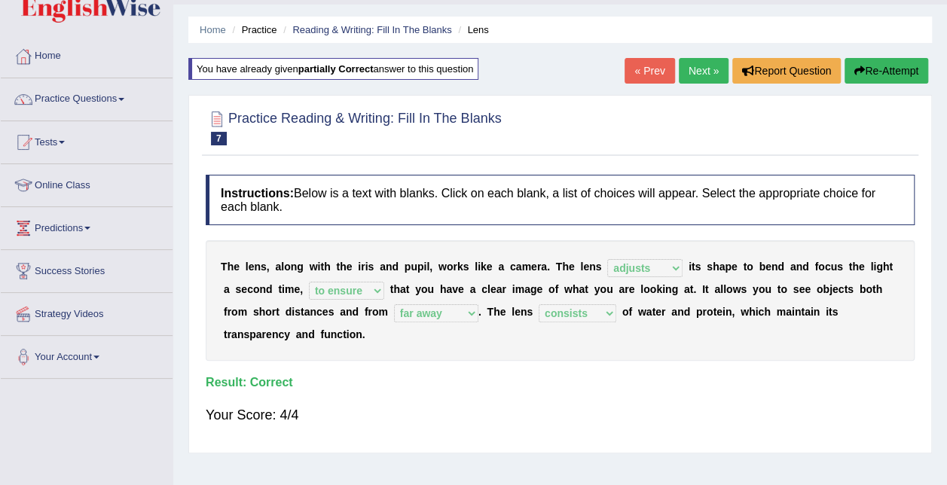
scroll to position [0, 0]
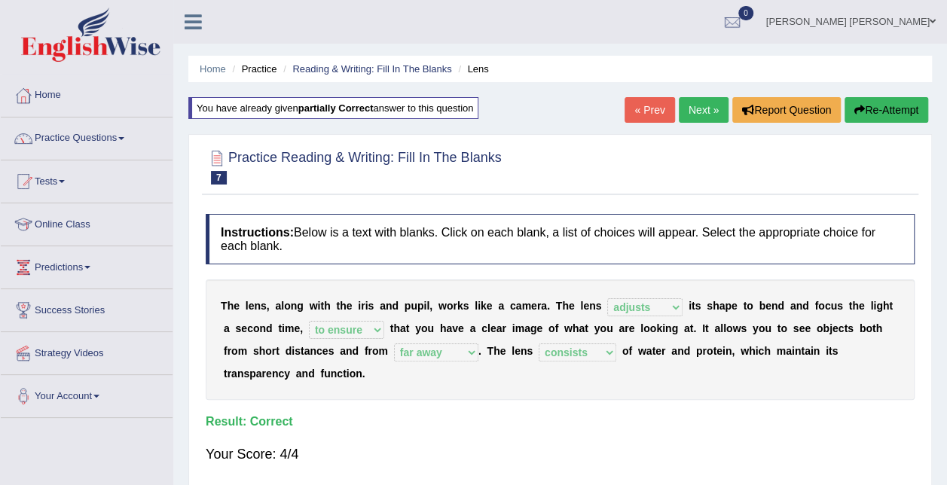
click at [829, 173] on div at bounding box center [560, 166] width 709 height 46
click at [702, 111] on link "Next »" at bounding box center [704, 110] width 50 height 26
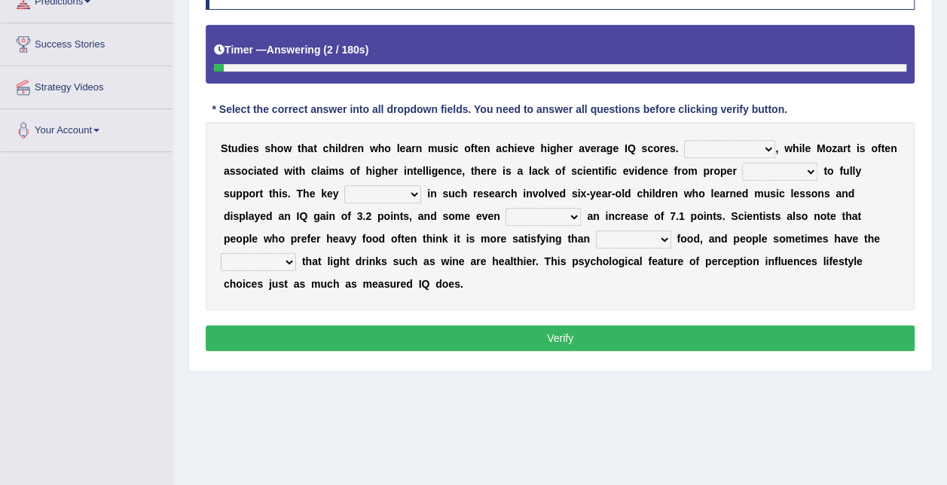
scroll to position [264, 0]
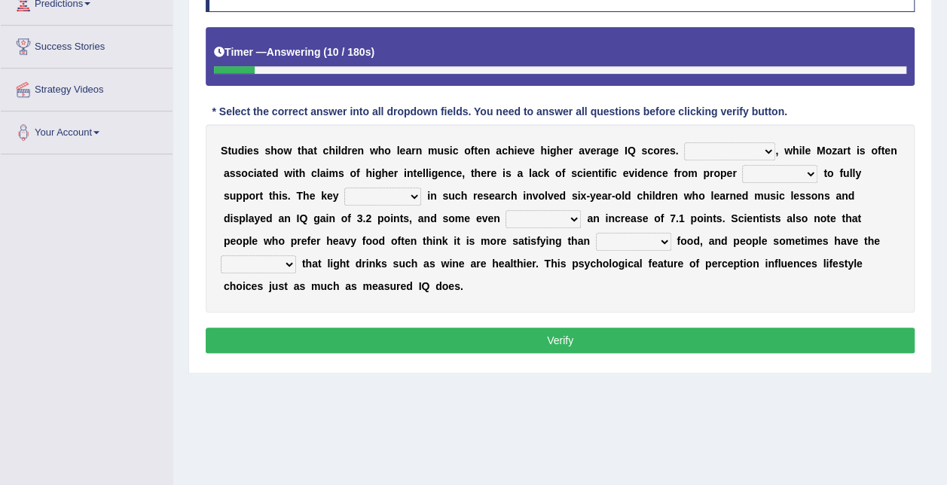
click at [699, 151] on select "However Therefore Consequently While" at bounding box center [729, 151] width 91 height 18
select select "However"
click at [684, 142] on select "However Therefore Consequently While" at bounding box center [729, 151] width 91 height 18
click at [725, 151] on select "However Therefore Consequently While" at bounding box center [729, 151] width 91 height 18
click at [684, 142] on select "However Therefore Consequently While" at bounding box center [729, 151] width 91 height 18
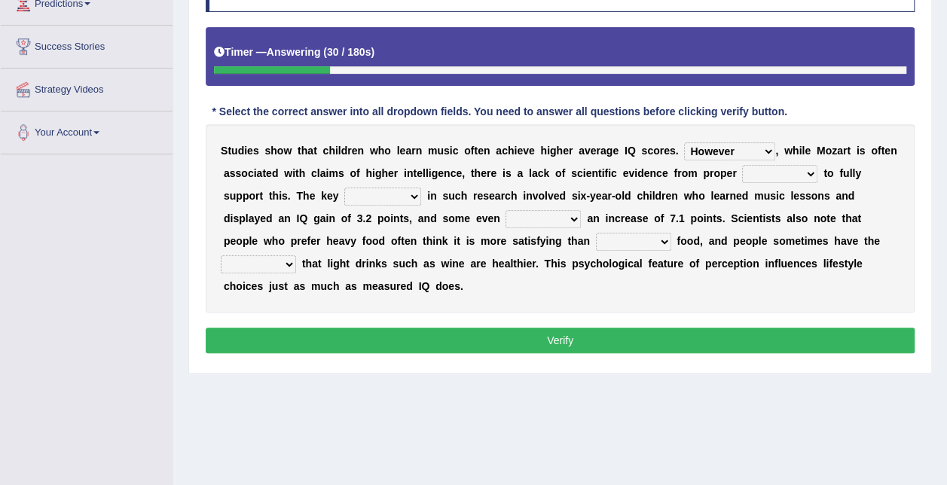
click at [742, 172] on select "test tests testing tested" at bounding box center [779, 174] width 75 height 18
select select "testing"
click at [742, 165] on select "test tests testing tested" at bounding box center [779, 174] width 75 height 18
click at [344, 194] on select "process goal implication odd" at bounding box center [382, 197] width 77 height 18
select select "process"
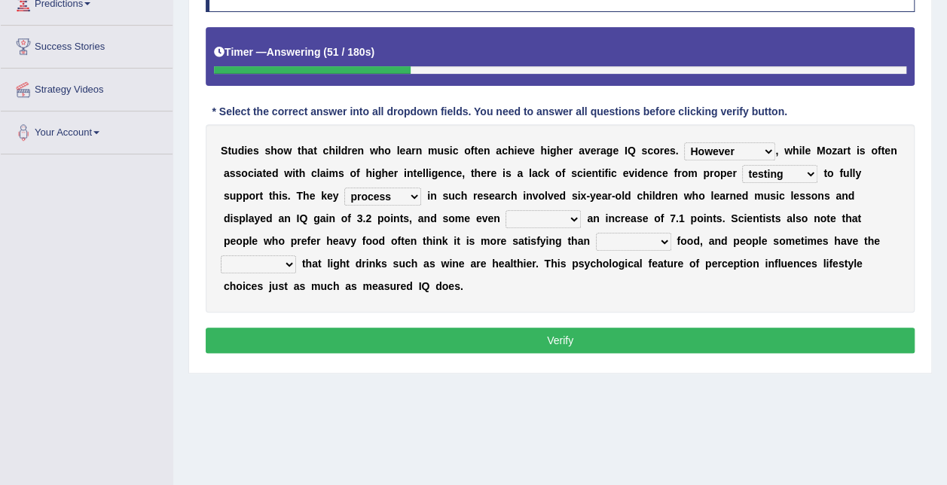
click at [344, 188] on select "process goal implication odd" at bounding box center [382, 197] width 77 height 18
click at [505, 217] on select "exhibited taught learned threatened" at bounding box center [542, 219] width 75 height 18
select select "exhibited"
click at [505, 210] on select "exhibited taught learned threatened" at bounding box center [542, 219] width 75 height 18
click at [596, 242] on select "choosy lighter cushiony spooky" at bounding box center [633, 242] width 75 height 18
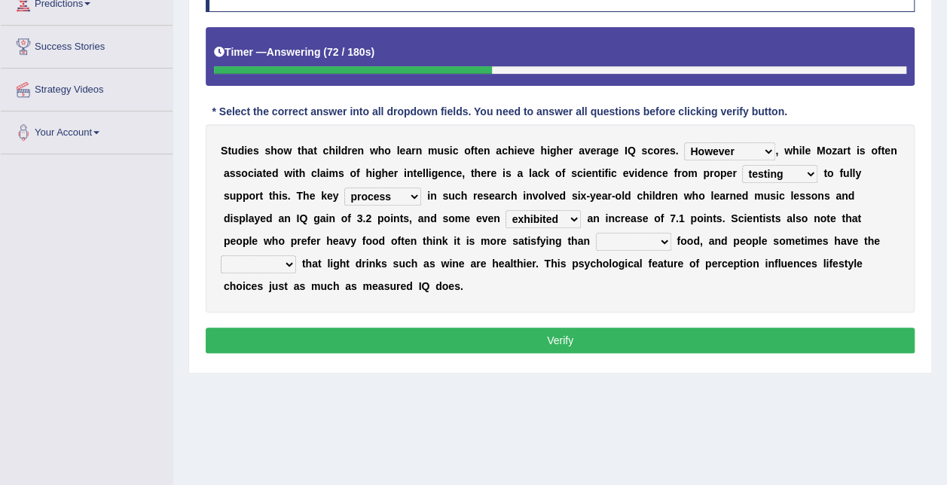
select select "lighter"
click at [596, 233] on select "choosy lighter cushiony spooky" at bounding box center [633, 242] width 75 height 18
click at [296, 255] on select "illusion sight anecdote intention" at bounding box center [258, 264] width 75 height 18
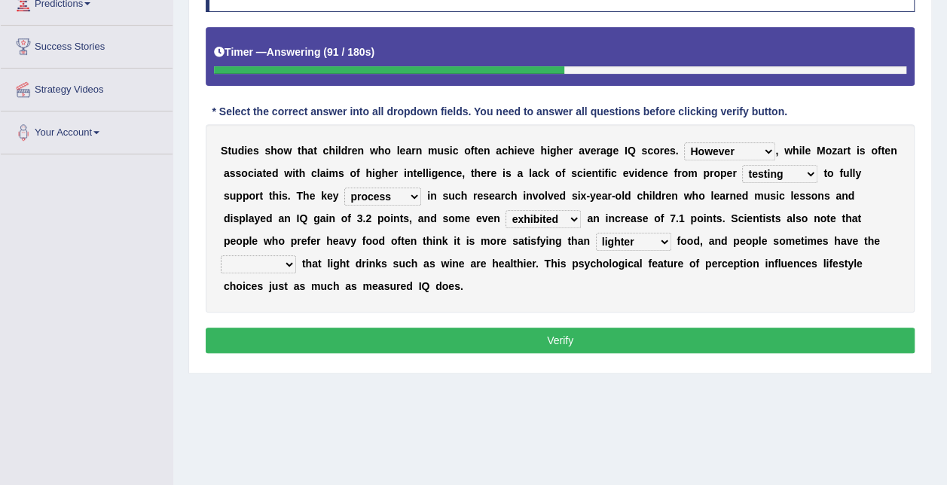
select select "illusion"
click at [296, 255] on select "illusion sight anecdote intention" at bounding box center [258, 264] width 75 height 18
click at [659, 328] on button "Verify" at bounding box center [560, 341] width 709 height 26
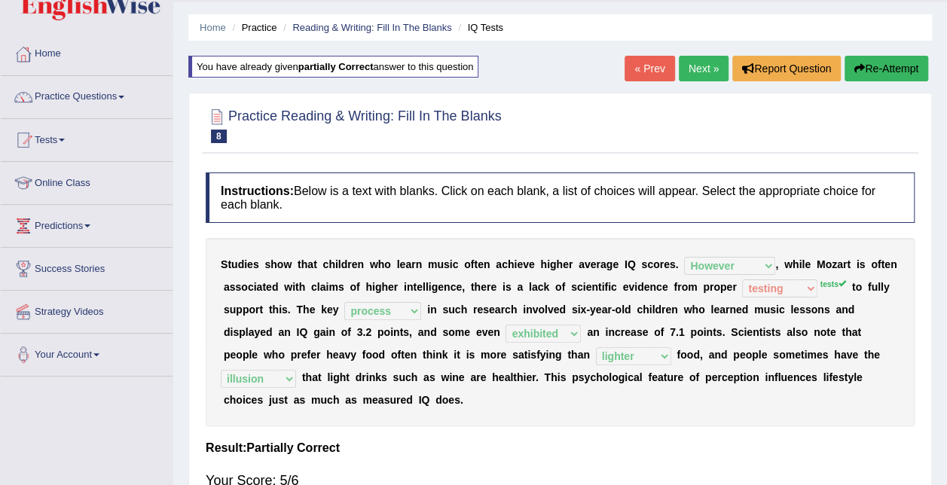
scroll to position [0, 0]
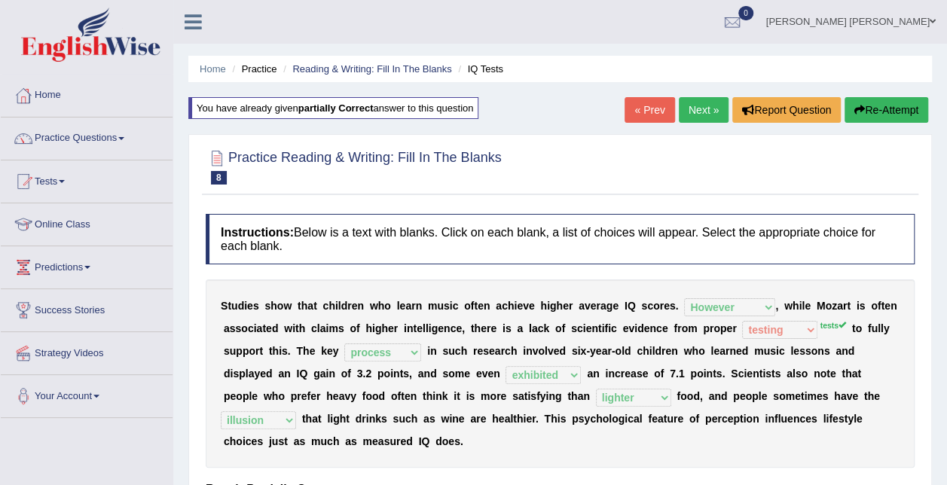
click at [707, 111] on link "Next »" at bounding box center [704, 110] width 50 height 26
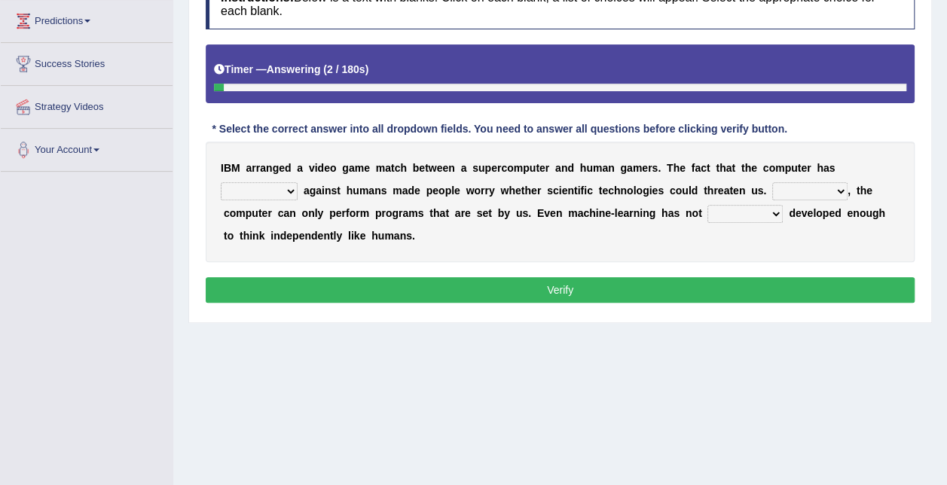
scroll to position [247, 0]
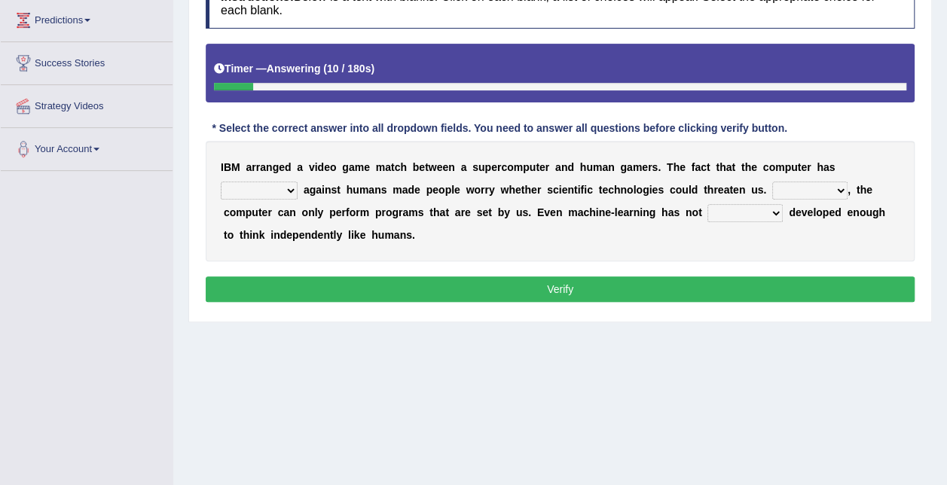
click at [298, 182] on select "competed fought acted challenged" at bounding box center [259, 191] width 77 height 18
select select "fought"
click at [298, 182] on select "competed fought acted challenged" at bounding box center [259, 191] width 77 height 18
click at [772, 190] on select "Moreover However Thus So" at bounding box center [809, 191] width 75 height 18
select select "Moreover"
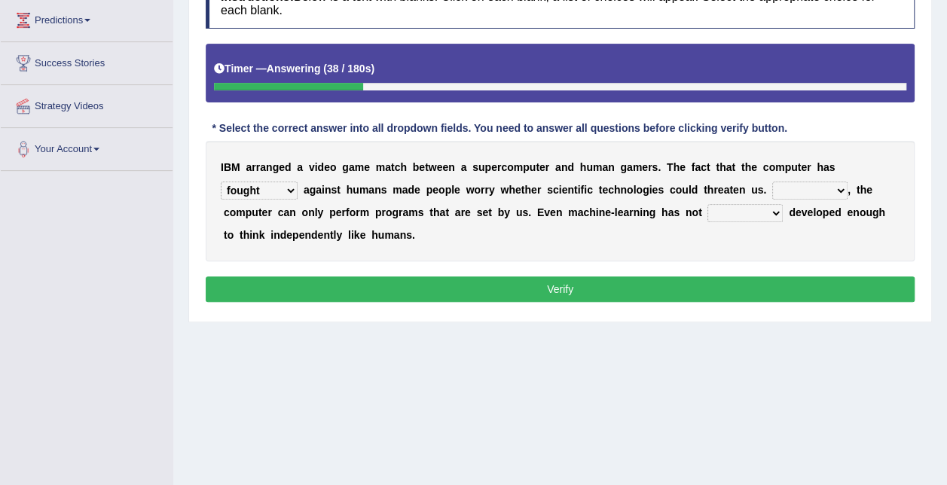
click at [772, 182] on select "Moreover However Thus So" at bounding box center [809, 191] width 75 height 18
click at [707, 212] on select "yet still only just" at bounding box center [744, 213] width 75 height 18
select select "yet"
click at [707, 204] on select "yet still only just" at bounding box center [744, 213] width 75 height 18
click at [609, 276] on button "Verify" at bounding box center [560, 289] width 709 height 26
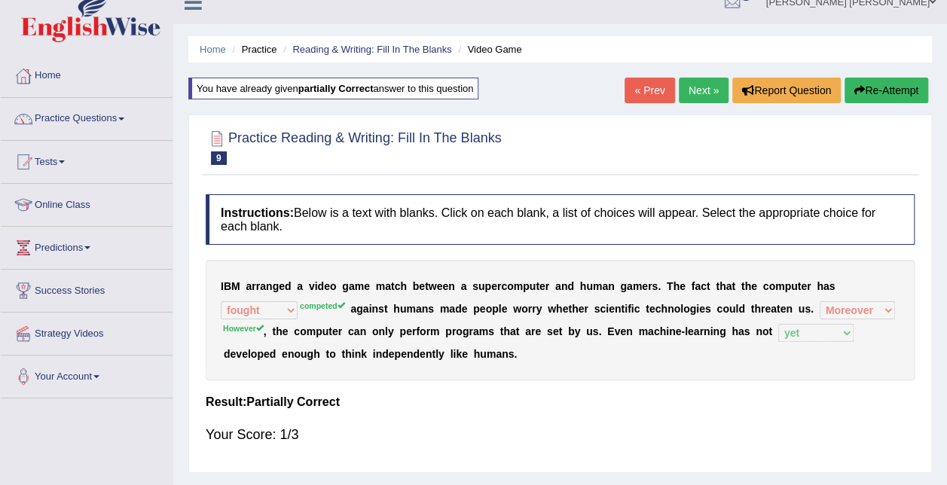
scroll to position [0, 0]
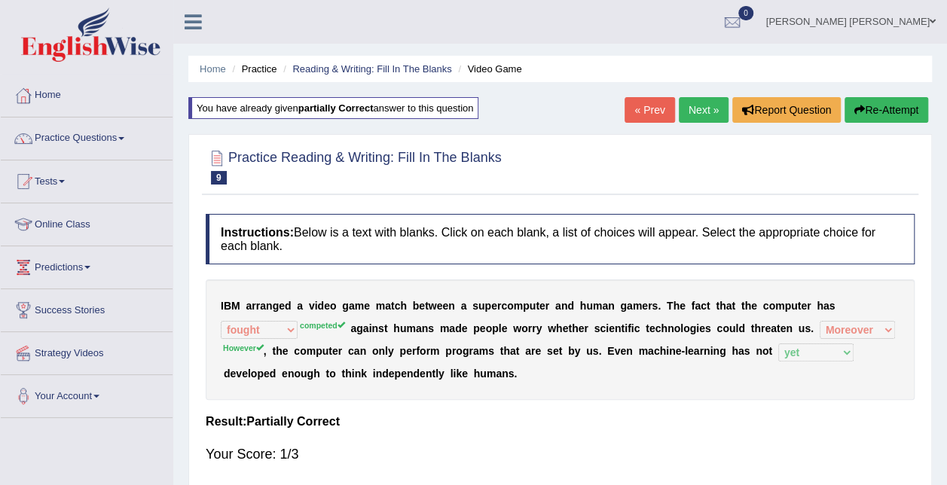
click at [696, 105] on link "Next »" at bounding box center [704, 110] width 50 height 26
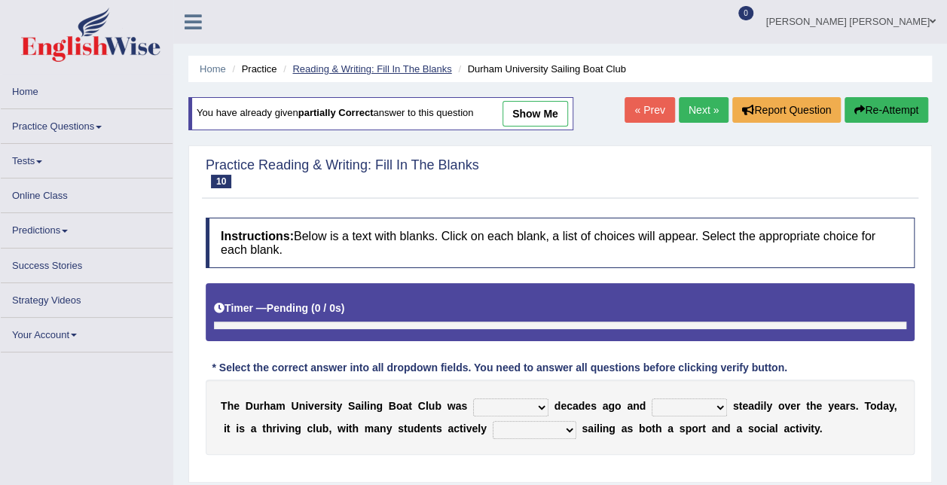
click at [407, 69] on link "Reading & Writing: Fill In The Blanks" at bounding box center [371, 68] width 159 height 11
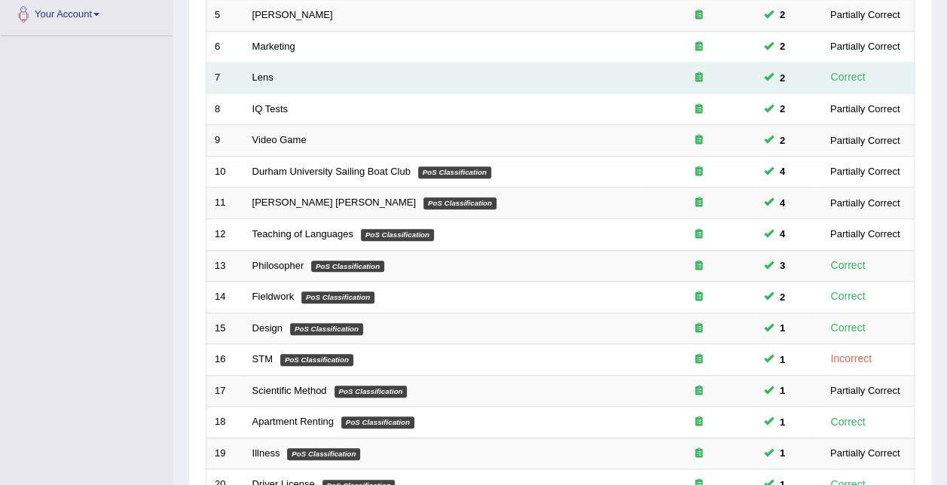
scroll to position [505, 0]
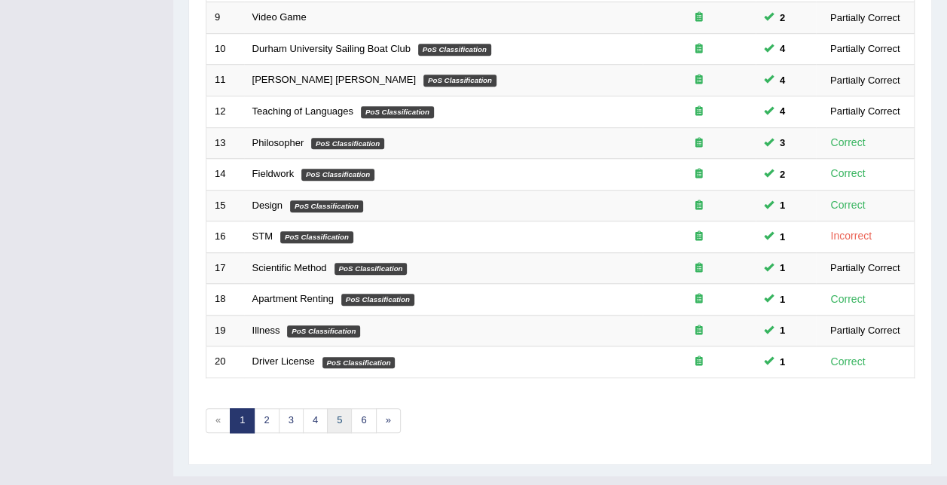
click at [337, 408] on link "5" at bounding box center [339, 420] width 25 height 25
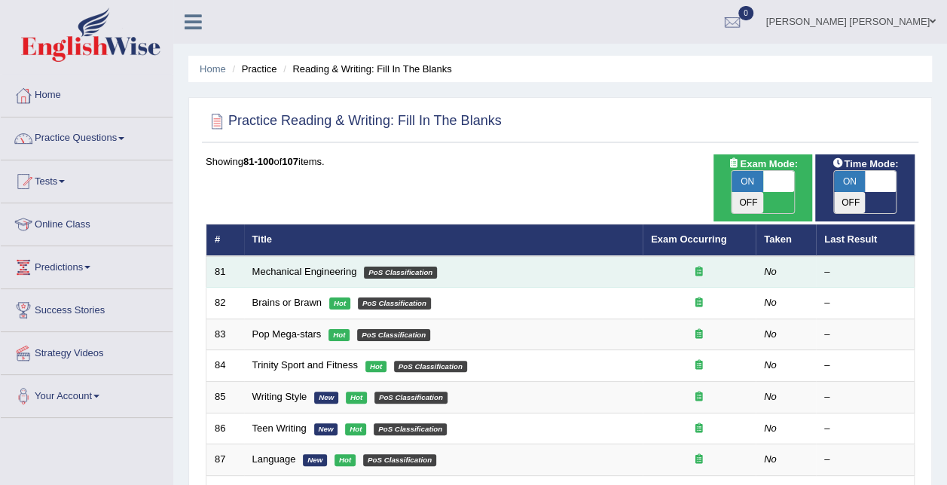
click at [303, 260] on td "Mechanical Engineering PoS Classification" at bounding box center [443, 272] width 398 height 32
click at [301, 266] on link "Mechanical Engineering" at bounding box center [304, 271] width 105 height 11
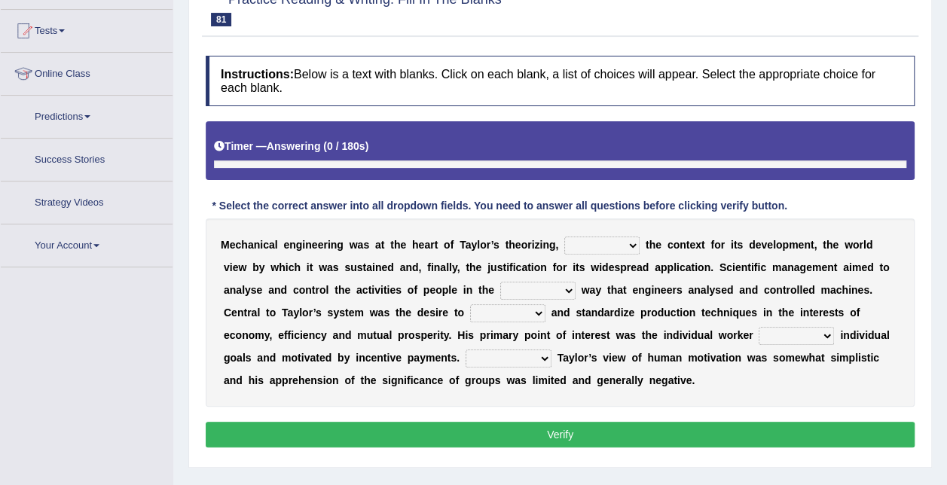
scroll to position [170, 0]
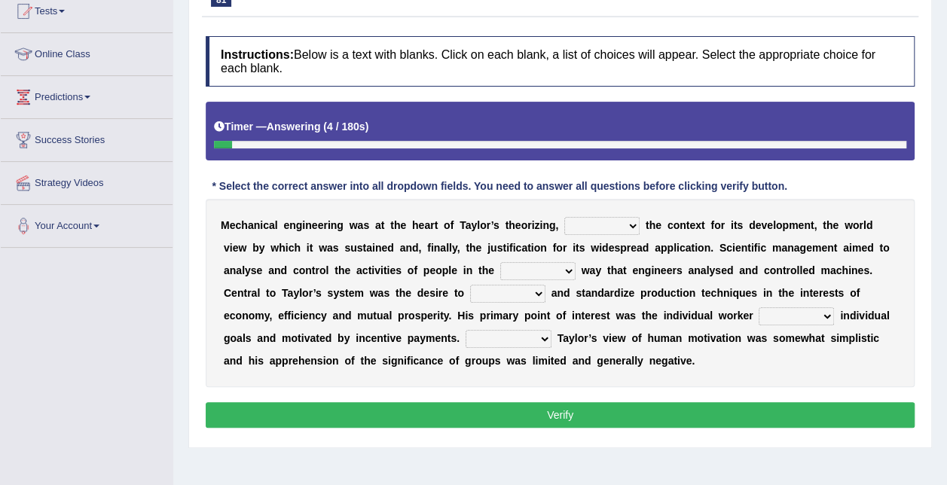
click at [571, 229] on select "pressed providing analysed controlled" at bounding box center [601, 226] width 75 height 18
click at [720, 261] on div "M e c h a n i c a l e n g i n e e r i n g w a s a t t h e h e a r t o f T [PERS…" at bounding box center [560, 293] width 709 height 188
click at [500, 272] on select "blame same straight than" at bounding box center [537, 271] width 75 height 18
select select "same"
click at [500, 262] on select "blame same straight than" at bounding box center [537, 271] width 75 height 18
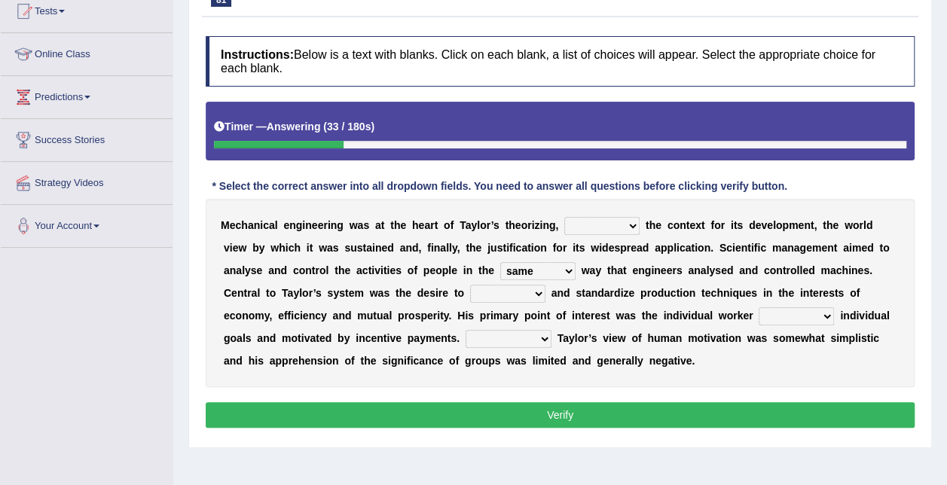
click at [594, 222] on select "pressed providing analysed controlled" at bounding box center [601, 226] width 75 height 18
select select "analysed"
click at [564, 217] on select "pressed providing analysed controlled" at bounding box center [601, 226] width 75 height 18
click at [470, 294] on select "exercise rationalize stated subjected" at bounding box center [507, 294] width 75 height 18
select select "stated"
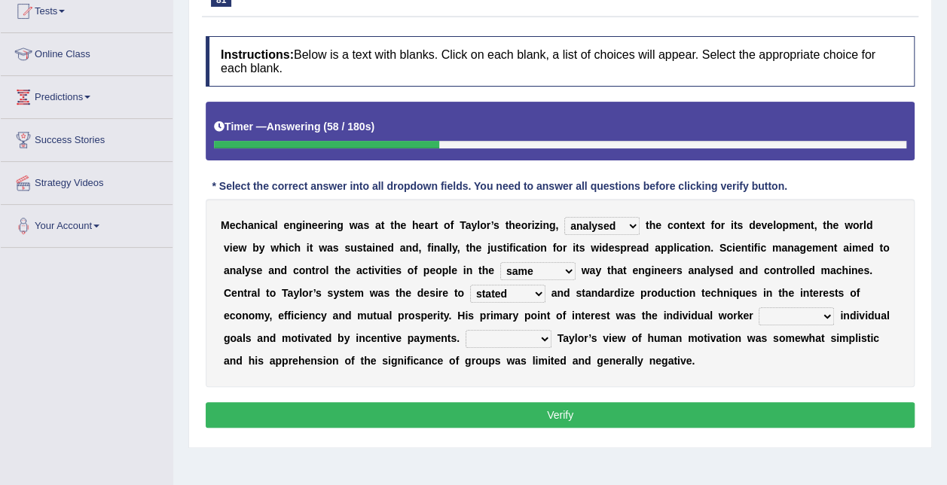
click at [470, 285] on select "exercise rationalize stated subjected" at bounding box center [507, 294] width 75 height 18
click at [759, 312] on select "playing pursuing stopping staying" at bounding box center [796, 316] width 75 height 18
select select "pursuing"
click at [759, 307] on select "playing pursuing stopping staying" at bounding box center [796, 316] width 75 height 18
click at [466, 334] on select "Greatly Shortly Undoubtedly Slowly" at bounding box center [509, 339] width 86 height 18
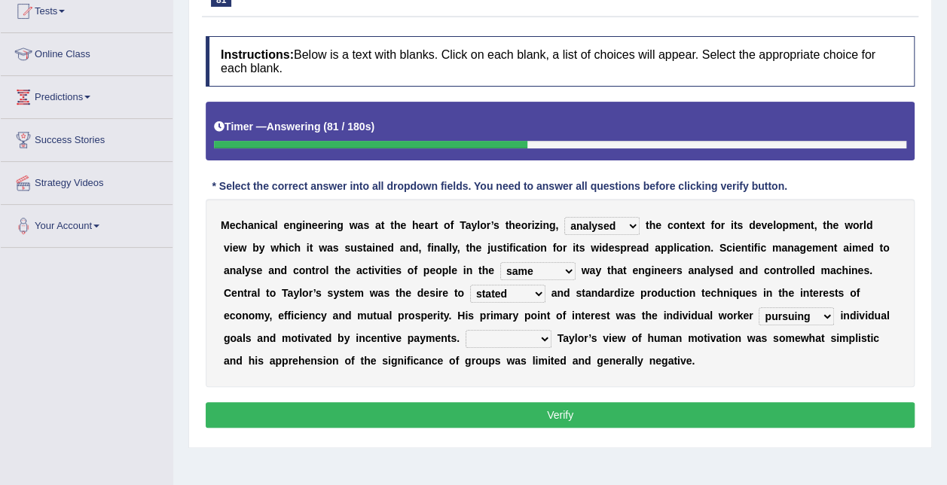
select select "Undoubtedly"
click at [466, 330] on select "Greatly Shortly Undoubtedly Slowly" at bounding box center [509, 339] width 86 height 18
click at [478, 417] on button "Verify" at bounding box center [560, 415] width 709 height 26
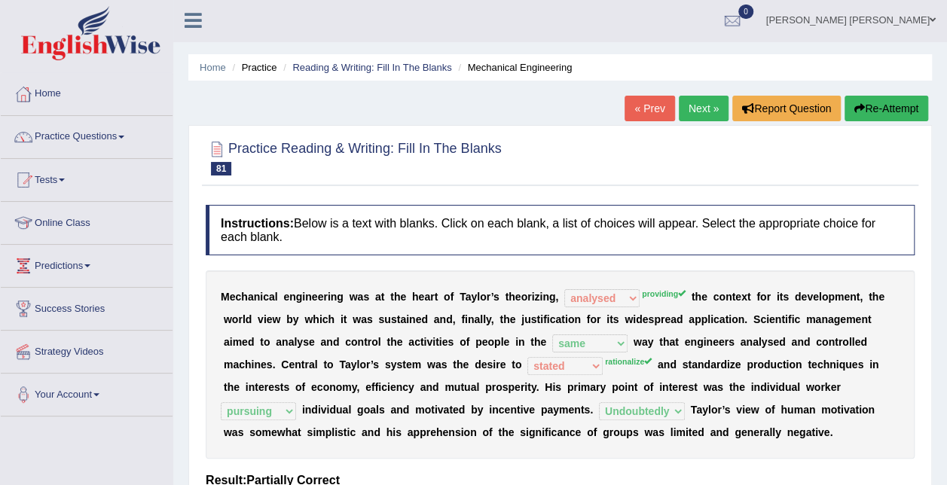
scroll to position [0, 0]
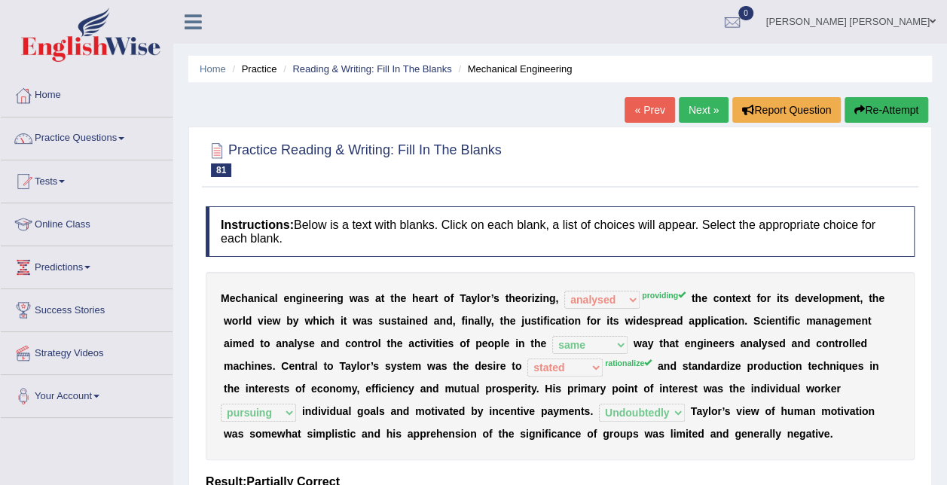
click at [704, 113] on link "Next »" at bounding box center [704, 110] width 50 height 26
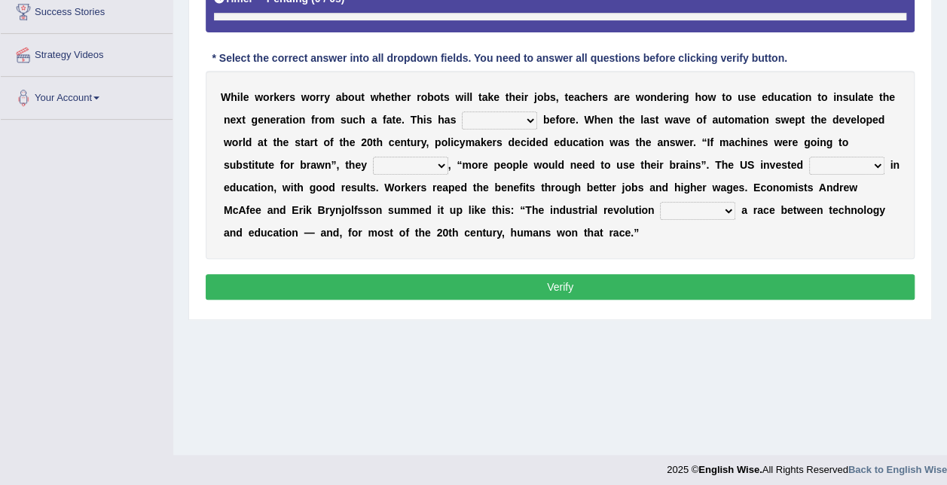
scroll to position [306, 0]
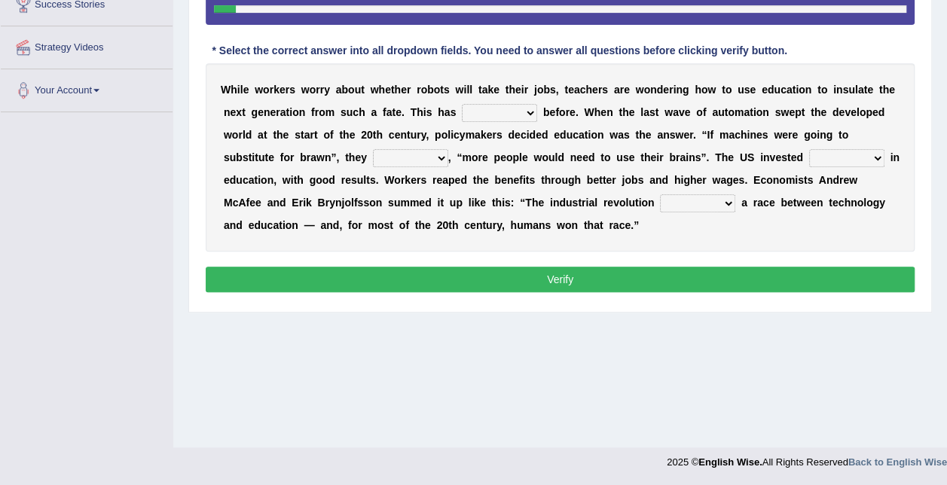
click at [462, 107] on select "ditched stopped started worked" at bounding box center [499, 113] width 75 height 18
click at [651, 131] on b at bounding box center [654, 135] width 6 height 12
click at [373, 163] on select "reasoned grinded winded stunned" at bounding box center [410, 158] width 75 height 18
click at [813, 176] on b at bounding box center [815, 180] width 5 height 12
click at [809, 158] on select "mostly stollen heavily lightly" at bounding box center [846, 158] width 75 height 18
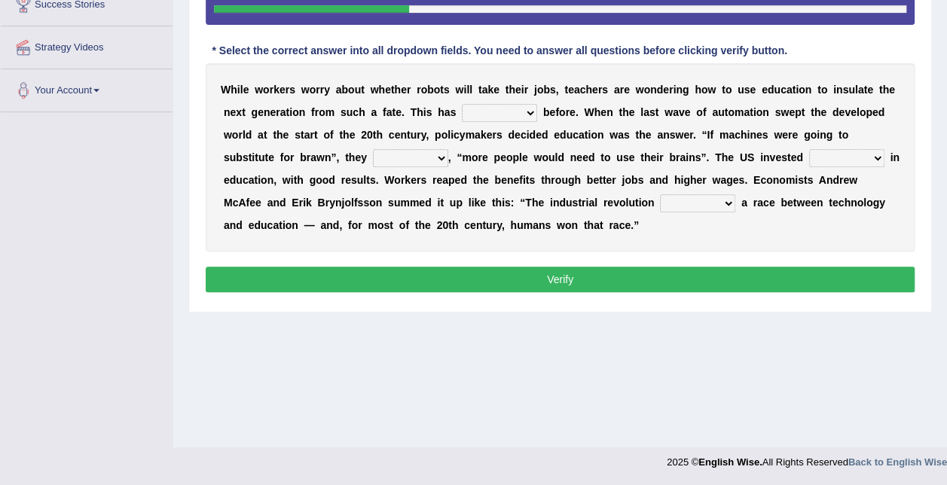
select select "heavily"
click at [809, 149] on select "mostly stollen heavily lightly" at bounding box center [846, 158] width 75 height 18
click at [660, 205] on select "grated started handled added" at bounding box center [697, 203] width 75 height 18
select select "started"
click at [660, 194] on select "grated started handled added" at bounding box center [697, 203] width 75 height 18
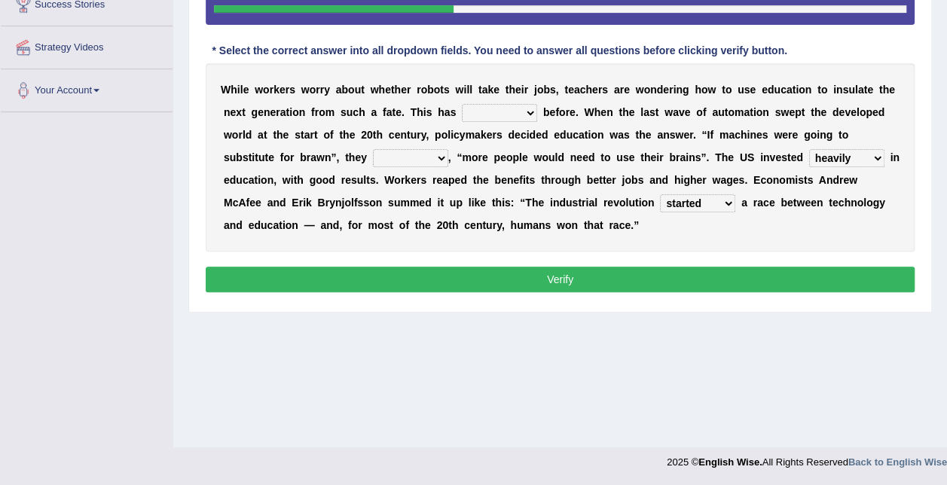
click at [476, 112] on select "ditched stopped started worked" at bounding box center [499, 113] width 75 height 18
select select "started"
click at [462, 104] on select "ditched stopped started worked" at bounding box center [499, 113] width 75 height 18
click at [373, 155] on select "reasoned grinded winded stunned" at bounding box center [410, 158] width 75 height 18
select select "reasoned"
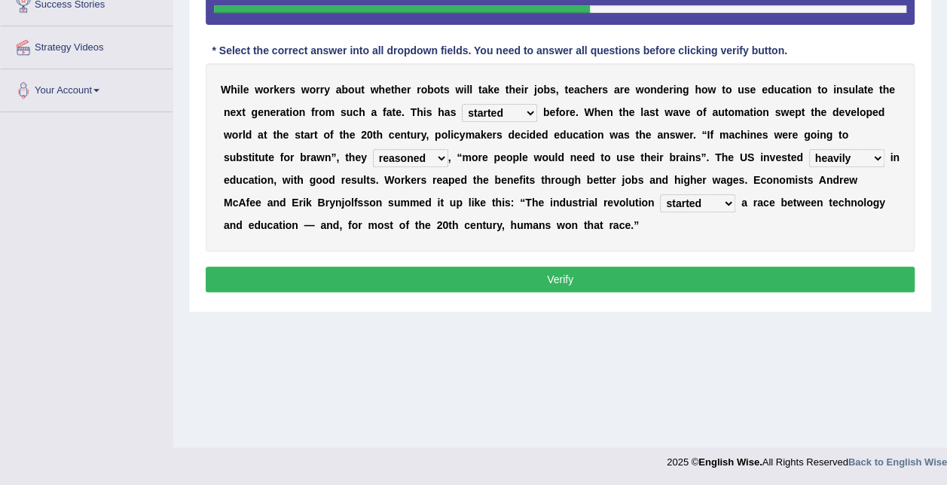
click at [373, 149] on select "reasoned grinded winded stunned" at bounding box center [410, 158] width 75 height 18
click at [319, 282] on button "Verify" at bounding box center [560, 280] width 709 height 26
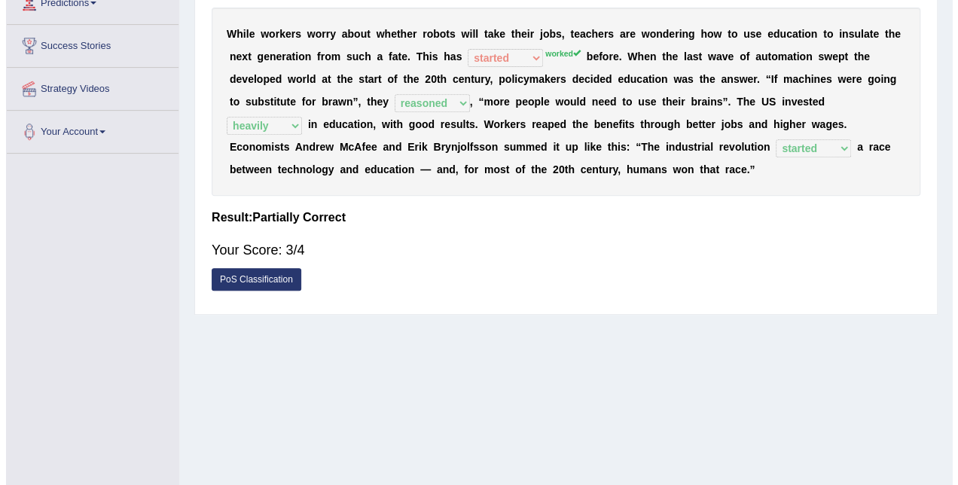
scroll to position [231, 0]
